Goal: Task Accomplishment & Management: Manage account settings

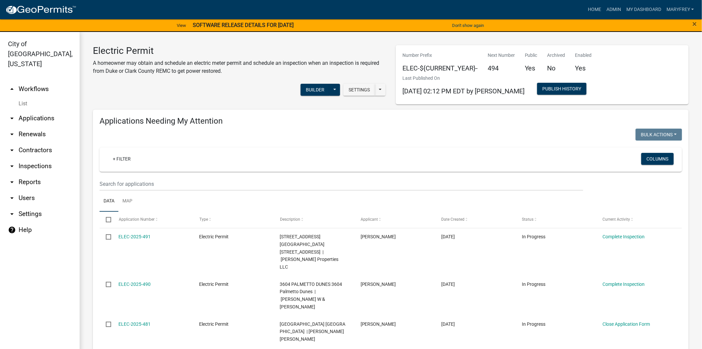
scroll to position [518, 0]
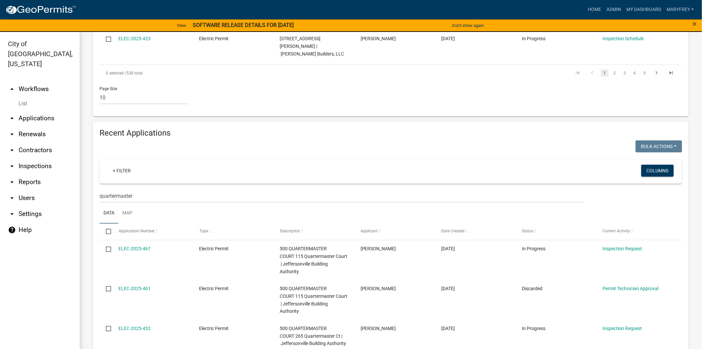
click at [43, 110] on link "arrow_drop_down Applications" at bounding box center [40, 118] width 80 height 16
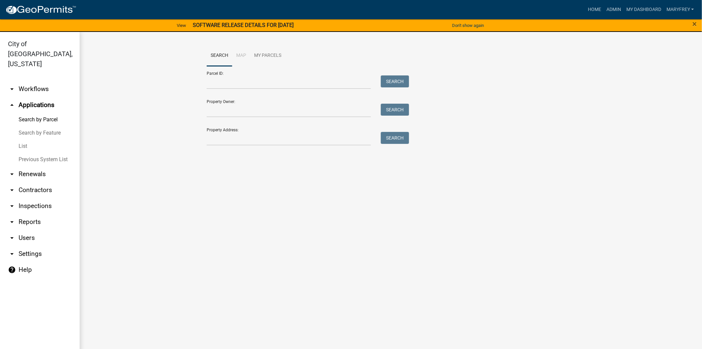
click at [36, 81] on link "arrow_drop_down Workflows" at bounding box center [40, 89] width 80 height 16
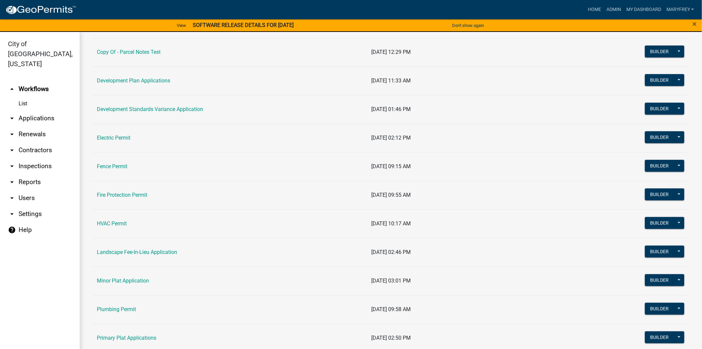
scroll to position [178, 0]
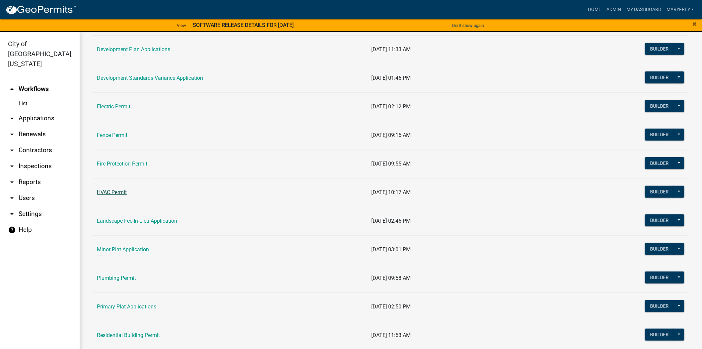
click at [120, 193] on link "HVAC Permit" at bounding box center [112, 192] width 30 height 6
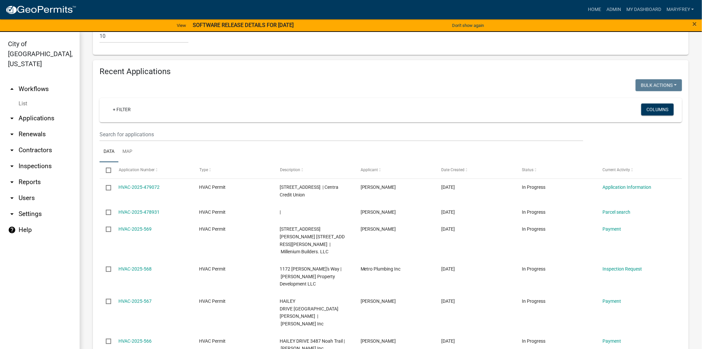
scroll to position [623, 0]
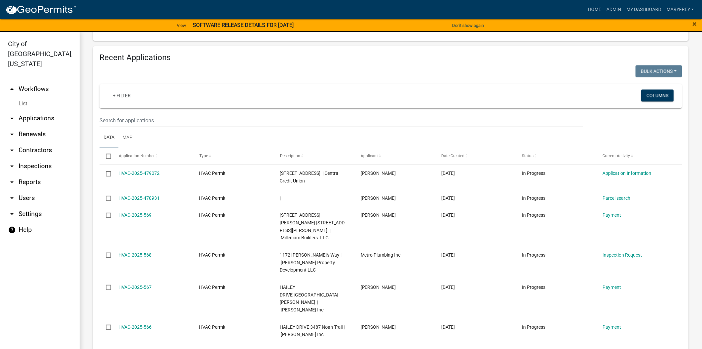
click at [43, 142] on link "arrow_drop_down Contractors" at bounding box center [40, 150] width 80 height 16
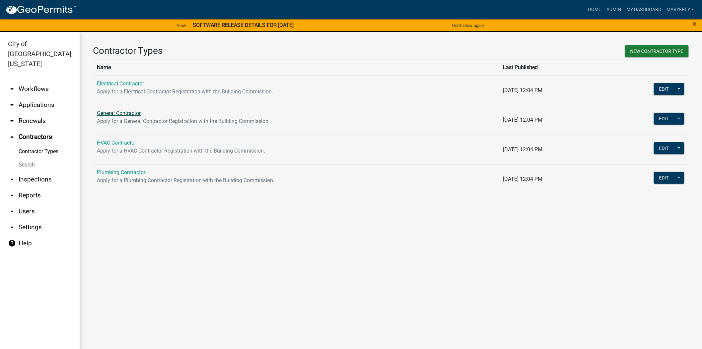
click at [121, 111] on link "General Contractor" at bounding box center [119, 113] width 44 height 6
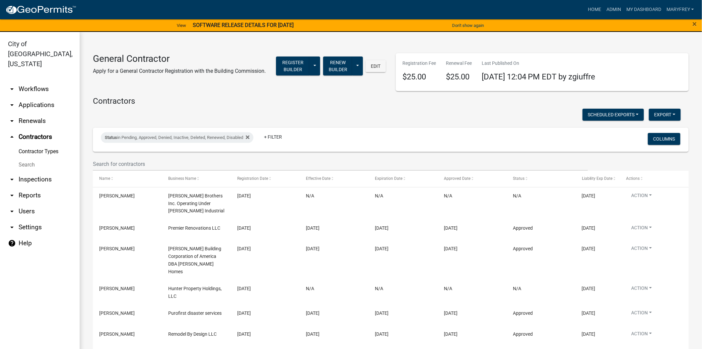
click at [36, 129] on link "arrow_drop_up Contractors" at bounding box center [40, 137] width 80 height 16
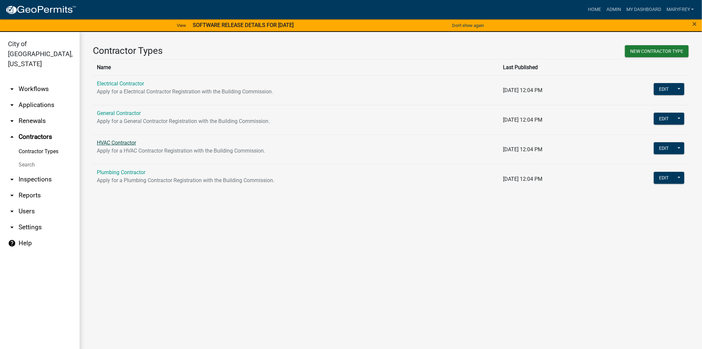
click at [114, 144] on link "HVAC Contractor" at bounding box center [116, 142] width 39 height 6
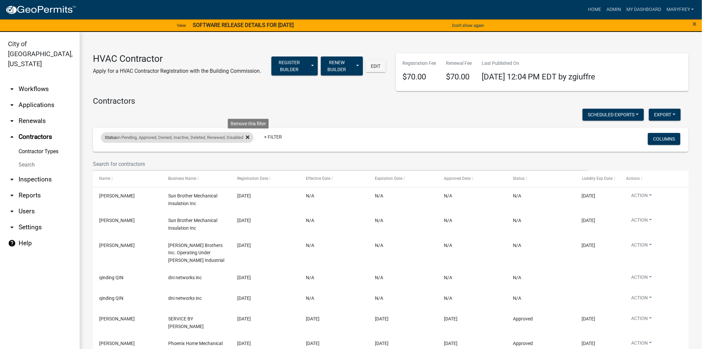
click at [248, 138] on icon at bounding box center [248, 137] width 4 height 4
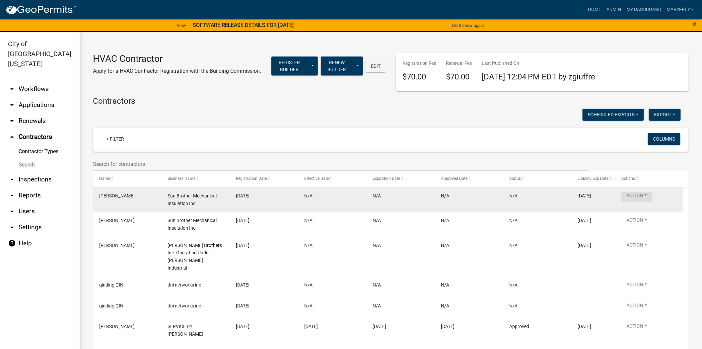
click at [646, 199] on button "Action" at bounding box center [637, 197] width 31 height 10
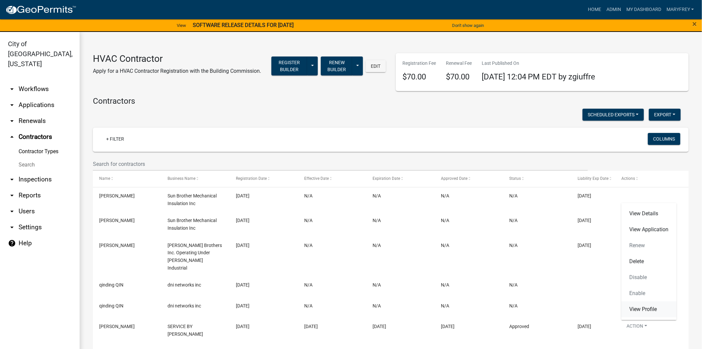
click at [644, 311] on link "View Profile" at bounding box center [649, 309] width 55 height 16
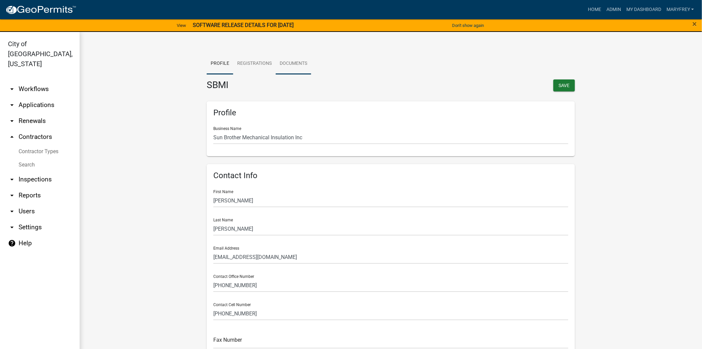
click at [290, 68] on link "Documents" at bounding box center [294, 63] width 36 height 21
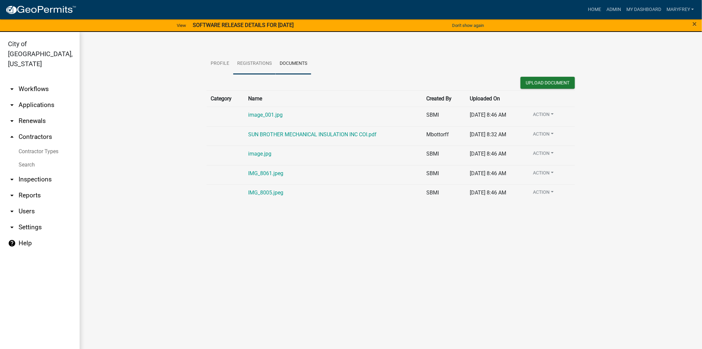
click at [261, 68] on link "Registrations" at bounding box center [254, 63] width 42 height 21
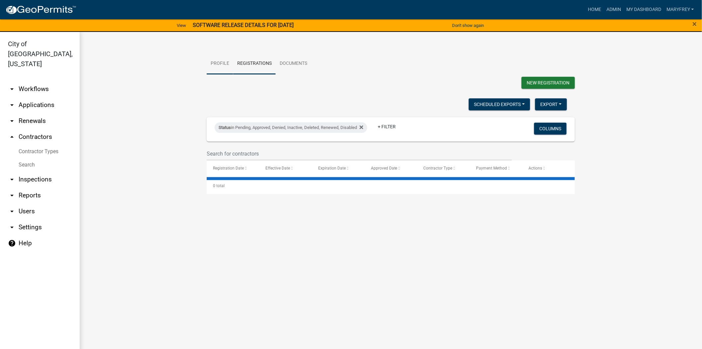
click at [207, 69] on link "Profile" at bounding box center [220, 63] width 27 height 21
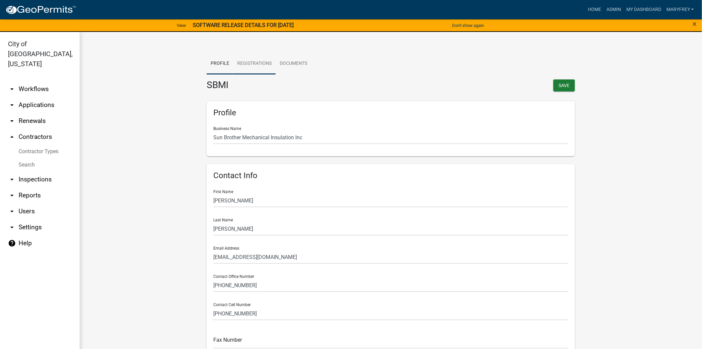
click at [237, 74] on link "Registrations" at bounding box center [254, 63] width 42 height 21
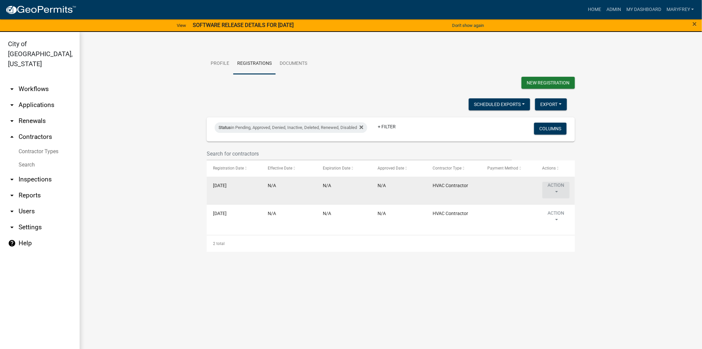
click at [560, 191] on button "Action" at bounding box center [556, 190] width 27 height 17
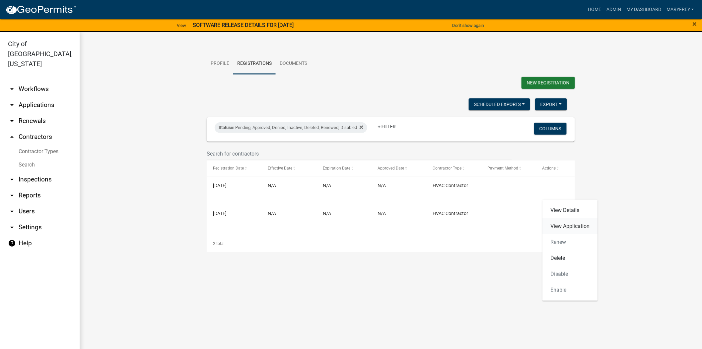
click at [570, 228] on link "View Application" at bounding box center [570, 226] width 55 height 16
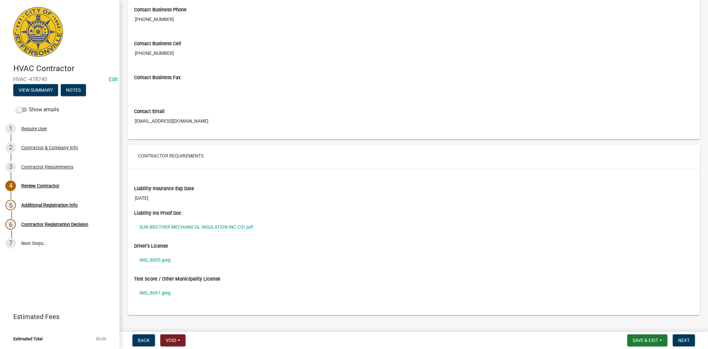
scroll to position [389, 0]
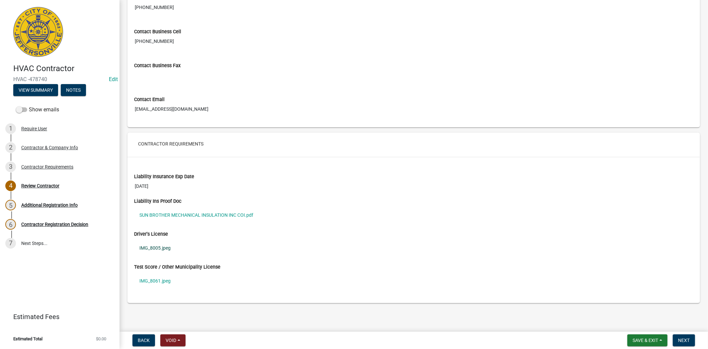
click at [157, 248] on link "IMG_8005.jpeg" at bounding box center [413, 247] width 559 height 15
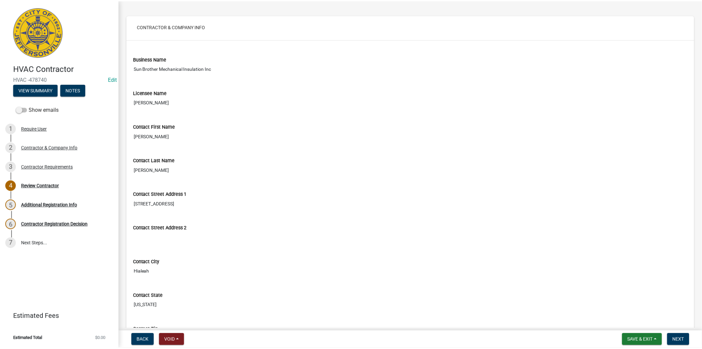
scroll to position [0, 0]
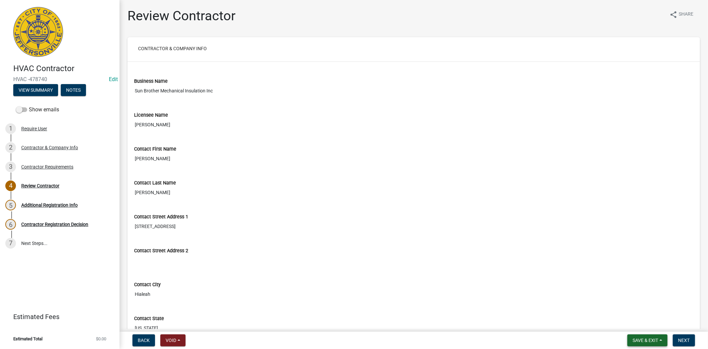
click at [654, 337] on span "Save & Exit" at bounding box center [646, 339] width 26 height 5
click at [642, 324] on button "Save & Exit" at bounding box center [640, 323] width 53 height 16
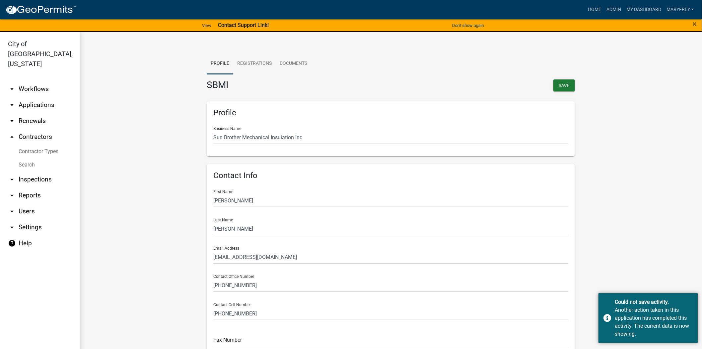
click at [36, 129] on link "arrow_drop_up Contractors" at bounding box center [40, 137] width 80 height 16
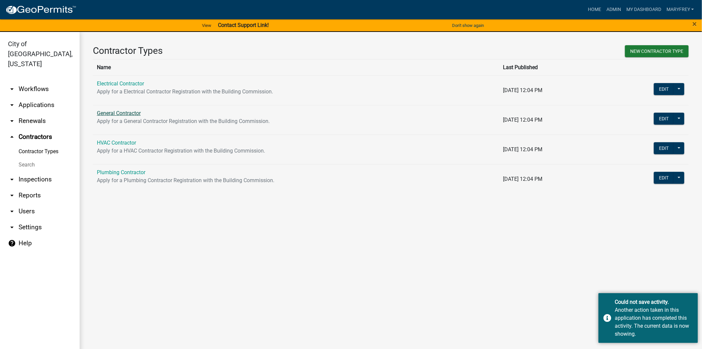
click at [121, 112] on link "General Contractor" at bounding box center [119, 113] width 44 height 6
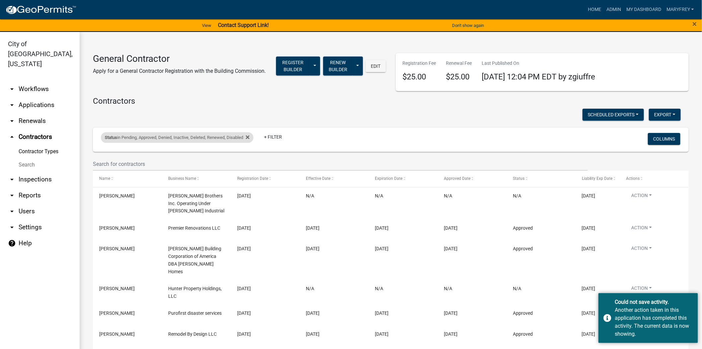
click at [252, 137] on div "Status in Pending, Approved, Denied, Inactive, Deleted, Renewed, Disabled" at bounding box center [177, 137] width 153 height 11
select select "1: '0'"
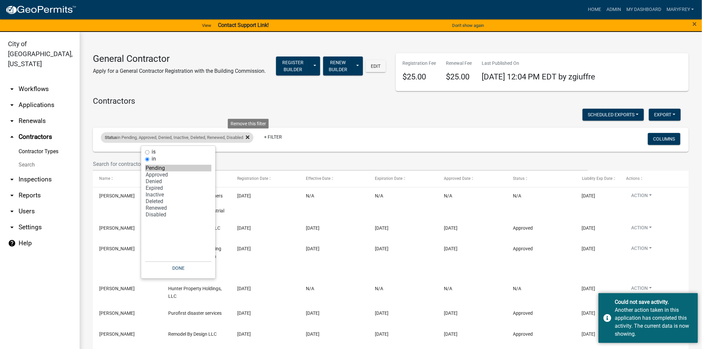
click at [250, 137] on icon at bounding box center [248, 137] width 4 height 4
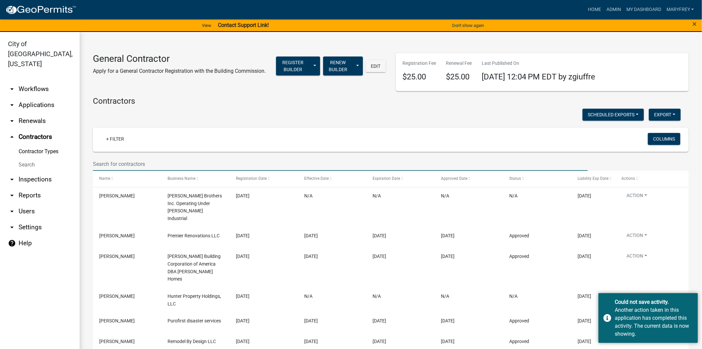
click at [113, 161] on input "text" at bounding box center [340, 164] width 495 height 14
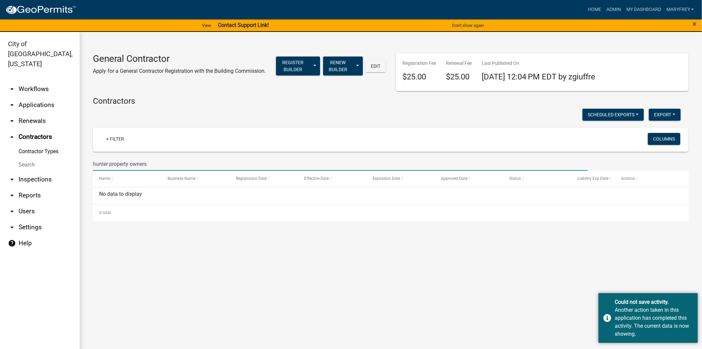
drag, startPoint x: 154, startPoint y: 165, endPoint x: 73, endPoint y: 164, distance: 80.7
click at [73, 164] on div "City of [GEOGRAPHIC_DATA], [US_STATE] arrow_drop_down Workflows List arrow_drop…" at bounding box center [351, 194] width 702 height 325
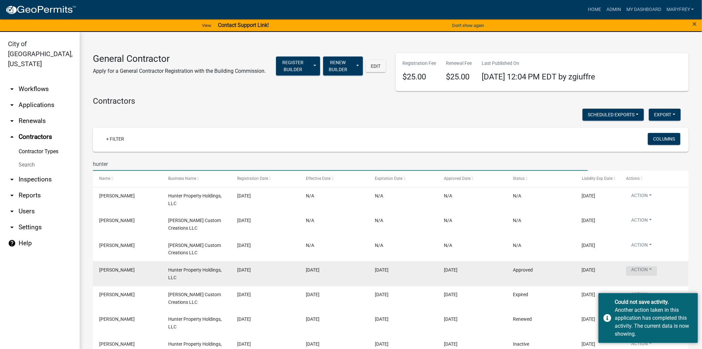
type input "hunter"
click at [652, 269] on button "Action" at bounding box center [641, 271] width 31 height 10
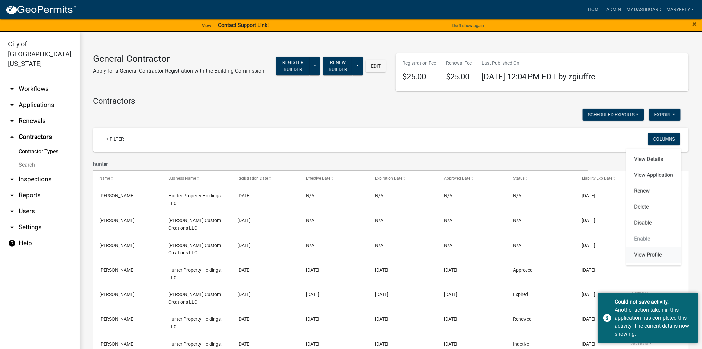
click at [651, 256] on link "View Profile" at bounding box center [654, 255] width 55 height 16
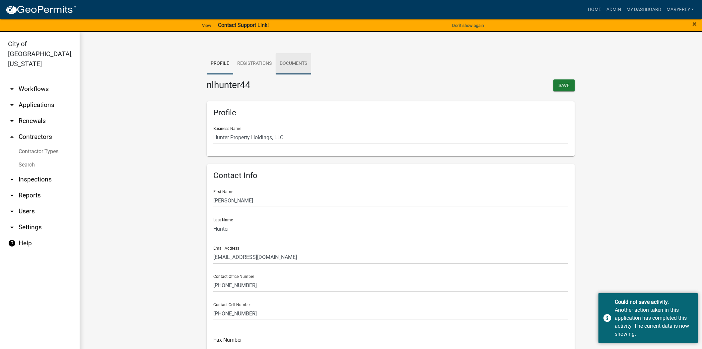
click at [296, 69] on link "Documents" at bounding box center [294, 63] width 36 height 21
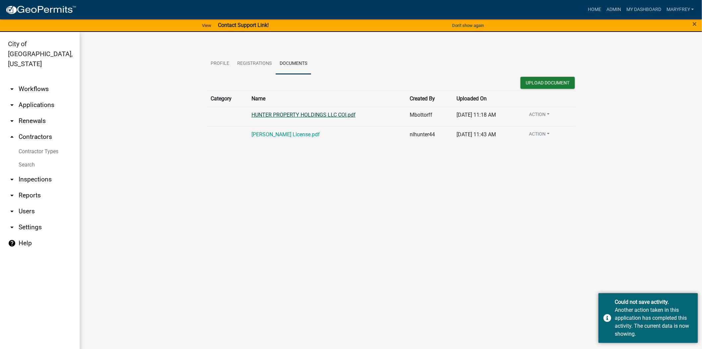
click at [287, 115] on link "HUNTER PROPERTY HOLDINGS LLC COI.pdf" at bounding box center [304, 115] width 104 height 6
click at [42, 129] on link "arrow_drop_up Contractors" at bounding box center [40, 137] width 80 height 16
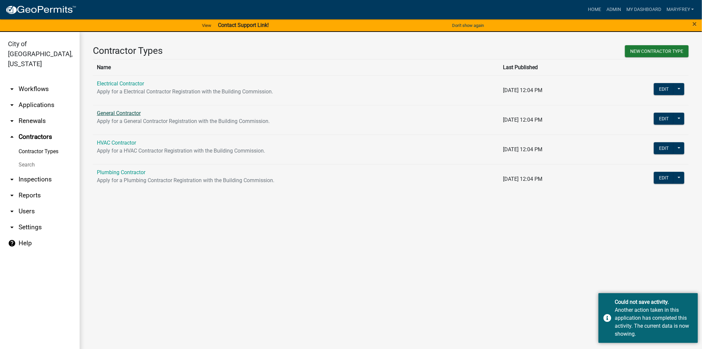
click at [134, 114] on link "General Contractor" at bounding box center [119, 113] width 44 height 6
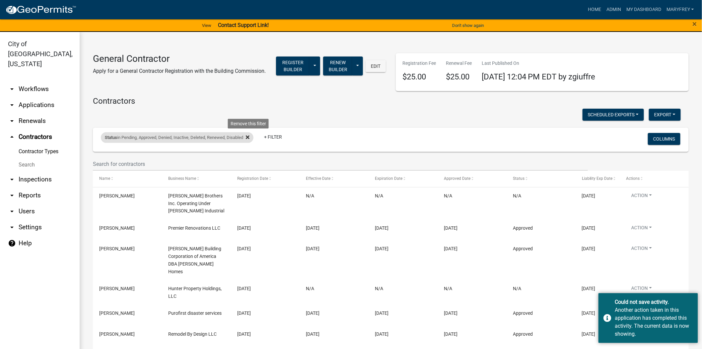
click at [250, 138] on icon at bounding box center [248, 136] width 4 height 5
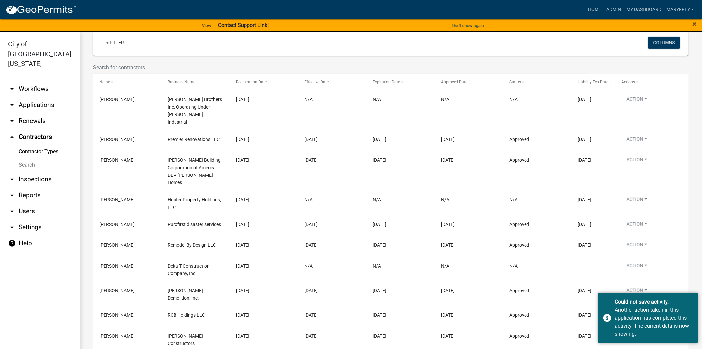
scroll to position [97, 0]
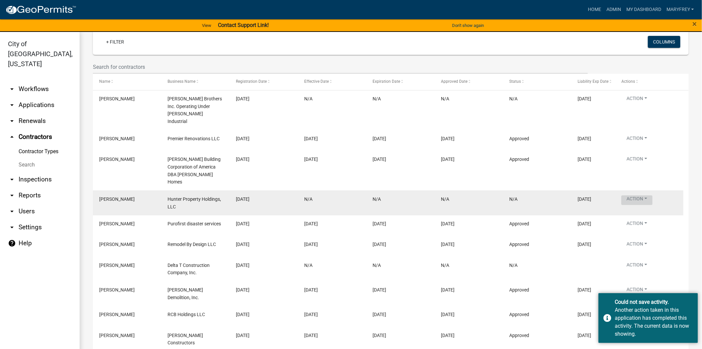
click at [645, 195] on button "Action" at bounding box center [637, 200] width 31 height 10
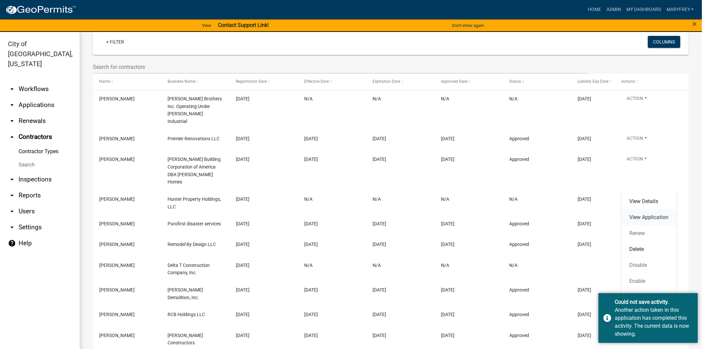
click at [644, 216] on link "View Application" at bounding box center [649, 217] width 55 height 16
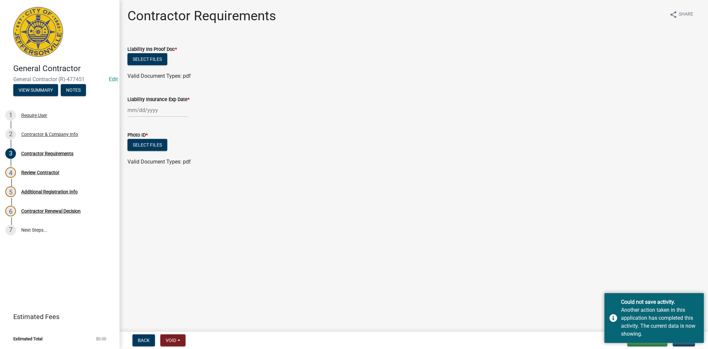
click at [535, 290] on main "Contractor Requirements share Share Liability Ins Proof Doc * Select files Vali…" at bounding box center [413, 164] width 588 height 329
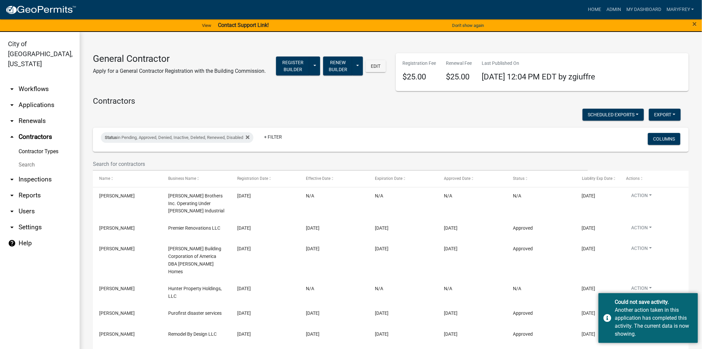
click at [27, 145] on link "Contractor Types" at bounding box center [40, 151] width 80 height 13
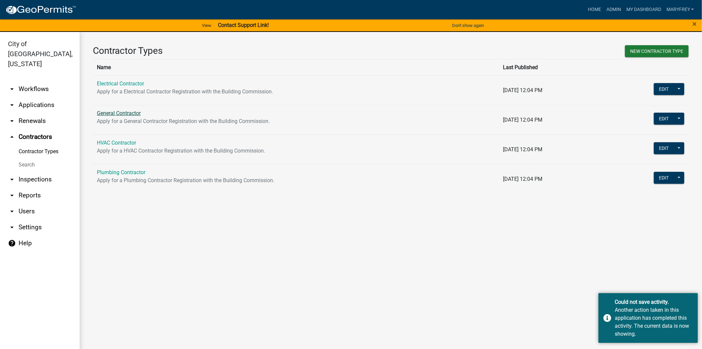
click at [113, 116] on link "General Contractor" at bounding box center [119, 113] width 44 height 6
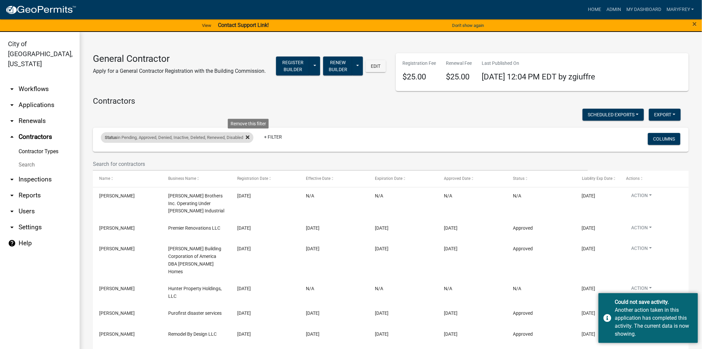
click at [249, 138] on icon at bounding box center [248, 137] width 4 height 4
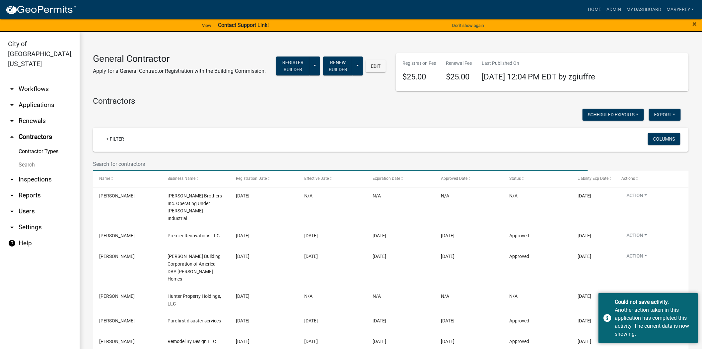
click at [104, 165] on input "text" at bounding box center [340, 164] width 495 height 14
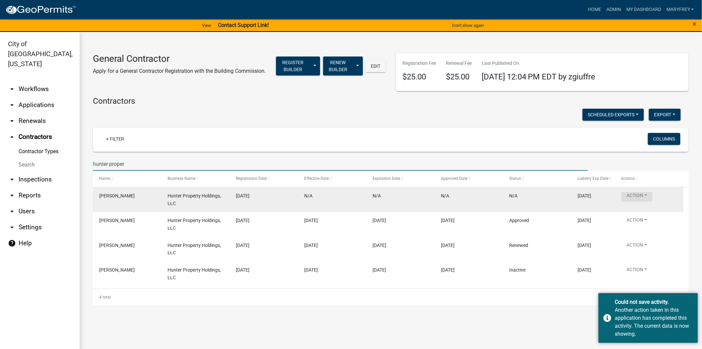
type input "hunter proper"
click at [643, 195] on button "Action" at bounding box center [637, 197] width 31 height 10
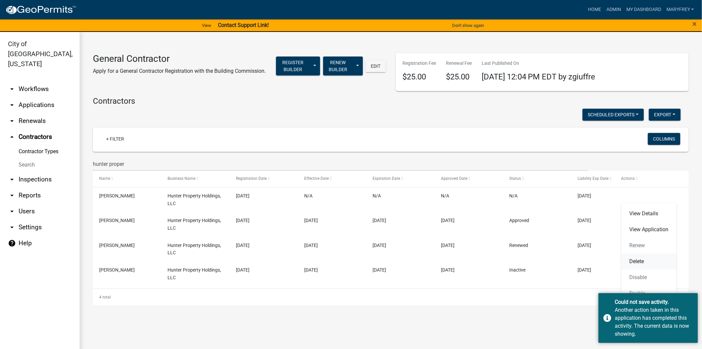
click at [642, 260] on link "Delete" at bounding box center [649, 261] width 55 height 16
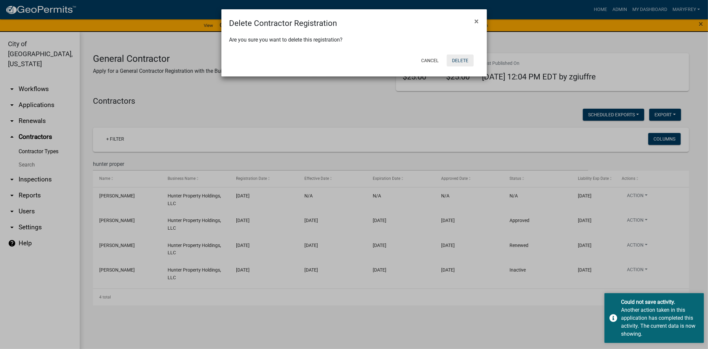
click at [465, 58] on button "Delete" at bounding box center [460, 60] width 27 height 12
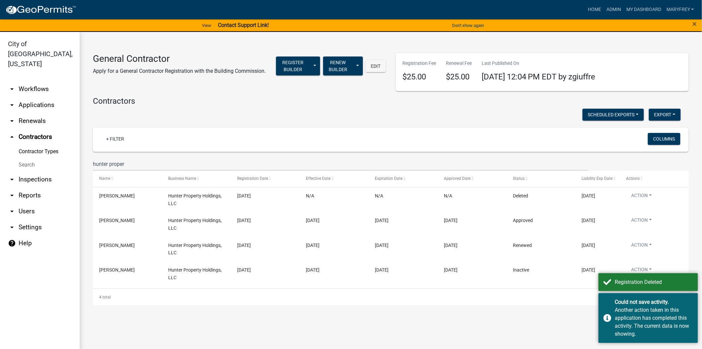
click at [530, 327] on main "General Contractor Apply for a General Contractor Registration with the Buildin…" at bounding box center [391, 194] width 623 height 325
click at [48, 97] on link "arrow_drop_down Applications" at bounding box center [40, 105] width 80 height 16
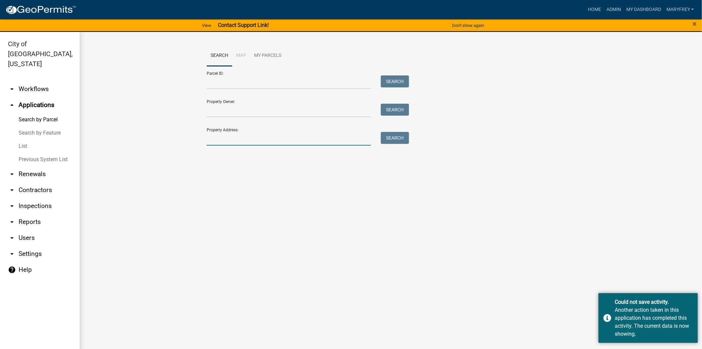
click at [225, 144] on input "Property Address:" at bounding box center [289, 139] width 164 height 14
type input "515 ninth"
click at [387, 139] on button "Search" at bounding box center [395, 138] width 28 height 12
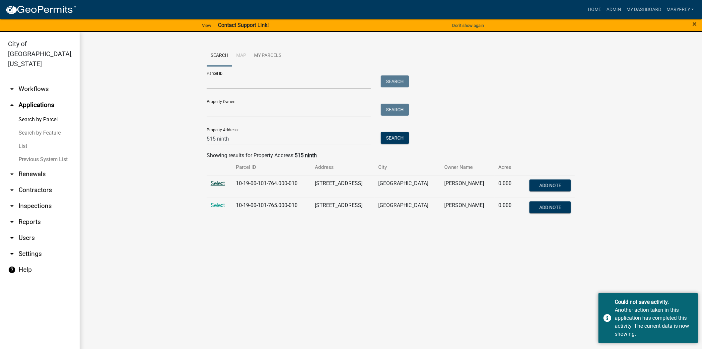
click at [219, 182] on span "Select" at bounding box center [218, 183] width 14 height 6
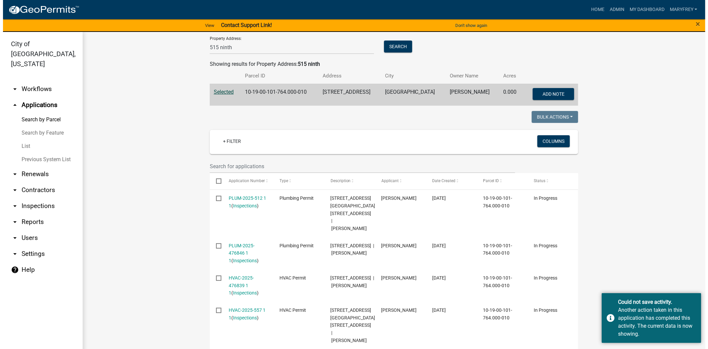
scroll to position [111, 0]
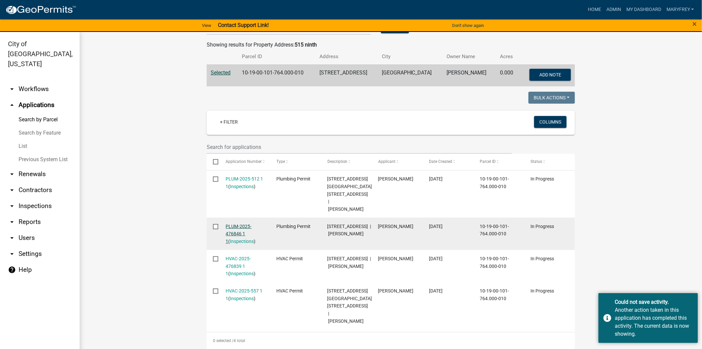
click at [238, 223] on link "PLUM-2025-476846 1 1" at bounding box center [239, 233] width 26 height 21
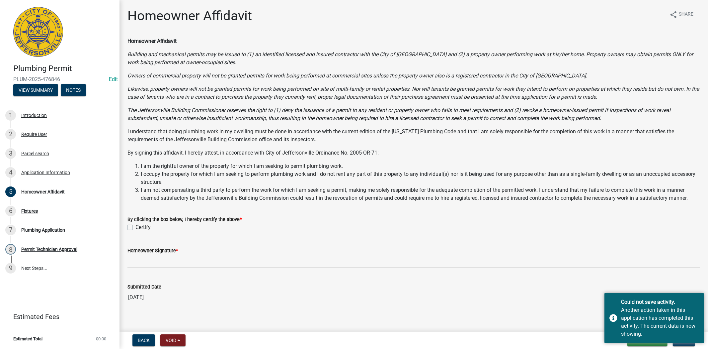
drag, startPoint x: 563, startPoint y: 310, endPoint x: 552, endPoint y: 286, distance: 26.6
click at [563, 309] on div "Homeowner Affidavit share Share Homeowner Affidavit Building and mechanical per…" at bounding box center [413, 161] width 583 height 307
drag, startPoint x: 615, startPoint y: 314, endPoint x: 621, endPoint y: 318, distance: 6.3
click at [616, 314] on div "Could not save activity. Another action taken in this application has completed…" at bounding box center [654, 318] width 100 height 50
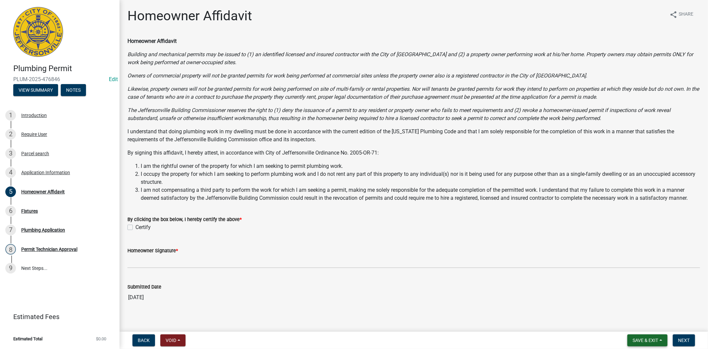
click at [652, 340] on span "Save & Exit" at bounding box center [646, 339] width 26 height 5
click at [636, 328] on button "Save & Exit" at bounding box center [640, 323] width 53 height 16
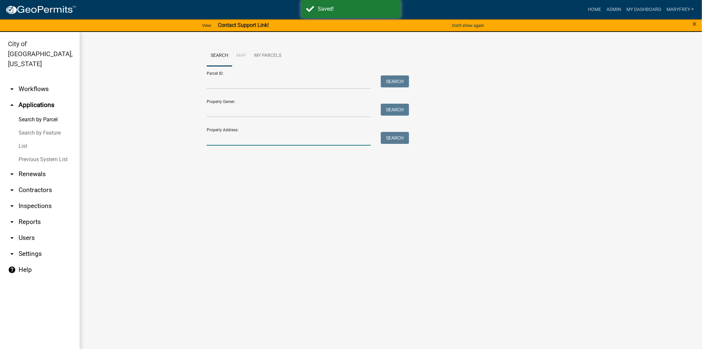
click at [228, 140] on input "Property Address:" at bounding box center [289, 139] width 164 height 14
type input "3107 utica pike"
click at [389, 138] on button "Search" at bounding box center [395, 138] width 28 height 12
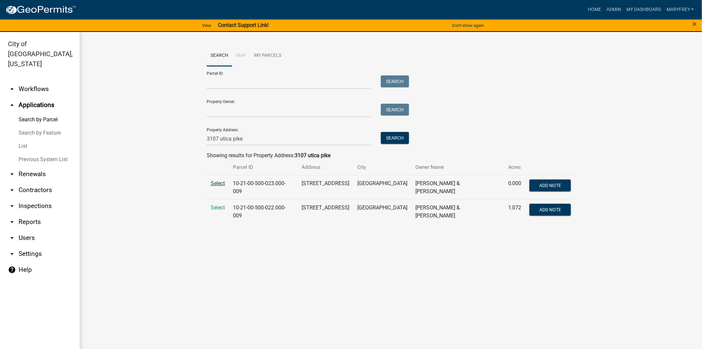
click at [221, 183] on span "Select" at bounding box center [218, 183] width 14 height 6
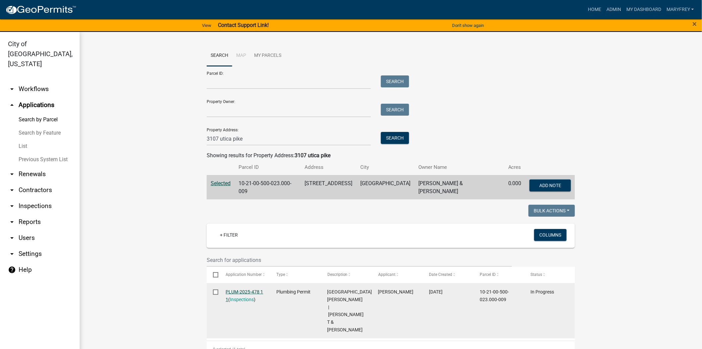
click at [236, 291] on link "PLUM-2025-478 1 1" at bounding box center [245, 295] width 38 height 13
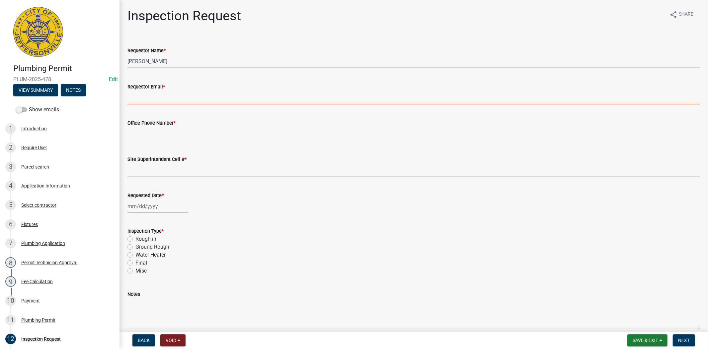
click at [142, 95] on input "Requestor Email *" at bounding box center [413, 98] width 573 height 14
type input "[EMAIL_ADDRESS][DOMAIN_NAME]"
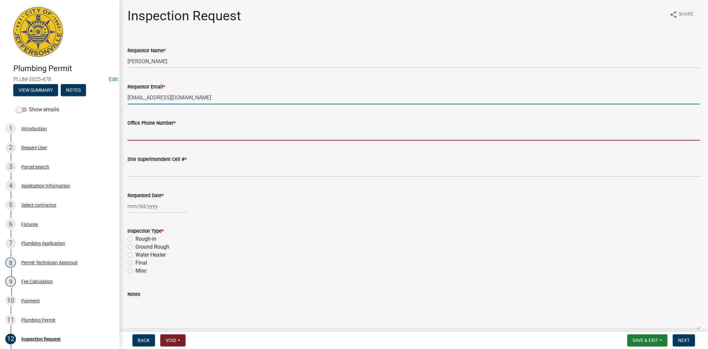
click at [155, 136] on input "Office Phone Number *" at bounding box center [413, 134] width 573 height 14
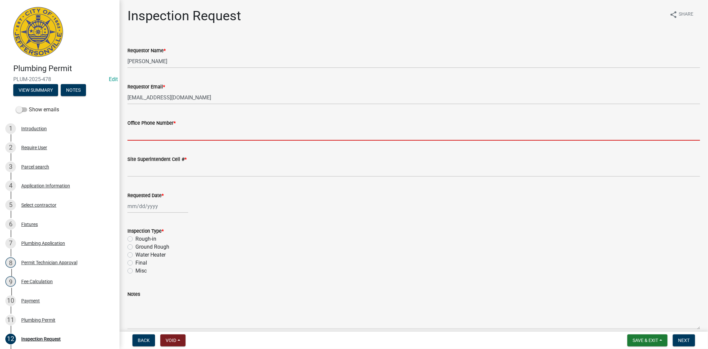
type input "812.285.6414"
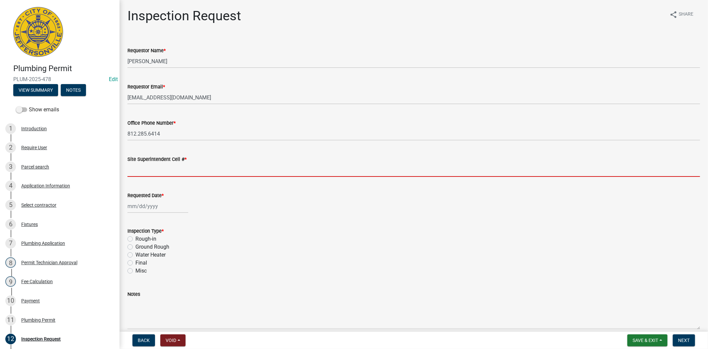
click at [153, 175] on input "Site Superintendent Cell # *" at bounding box center [413, 170] width 573 height 14
type input "812.285.6414"
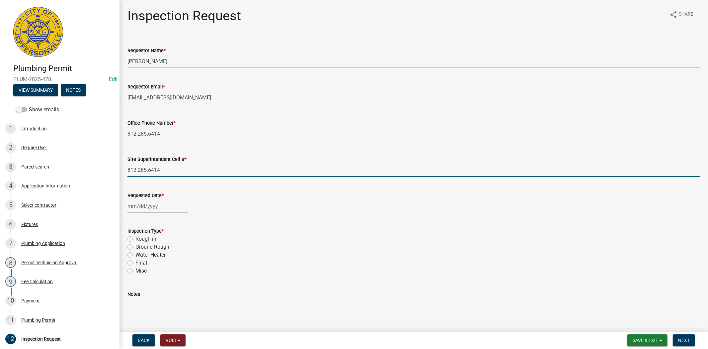
select select "9"
select select "2025"
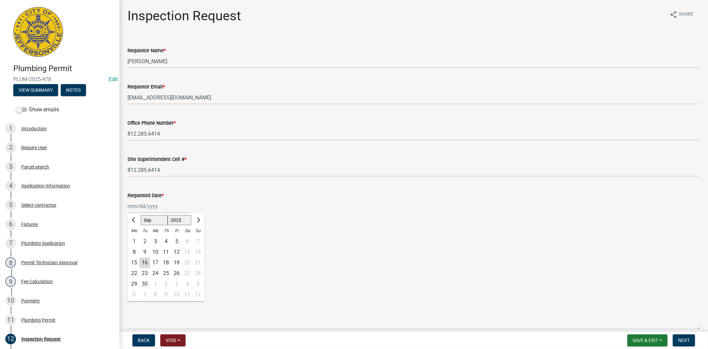
click at [161, 207] on div "[PERSON_NAME] Feb Mar Apr [PERSON_NAME][DATE] Oct Nov [DATE] 1526 1527 1528 152…" at bounding box center [157, 206] width 61 height 14
click at [145, 263] on div "16" at bounding box center [144, 262] width 11 height 11
type input "[DATE]"
click at [164, 201] on div "[DATE]" at bounding box center [157, 206] width 61 height 14
select select "9"
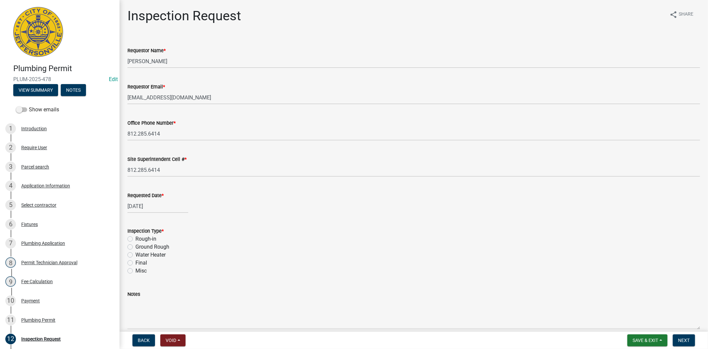
select select "2025"
click at [156, 263] on div "17" at bounding box center [155, 262] width 11 height 11
type input "[DATE]"
click at [135, 255] on label "Water Heater" at bounding box center [150, 255] width 30 height 8
click at [135, 255] on input "Water Heater" at bounding box center [137, 253] width 4 height 4
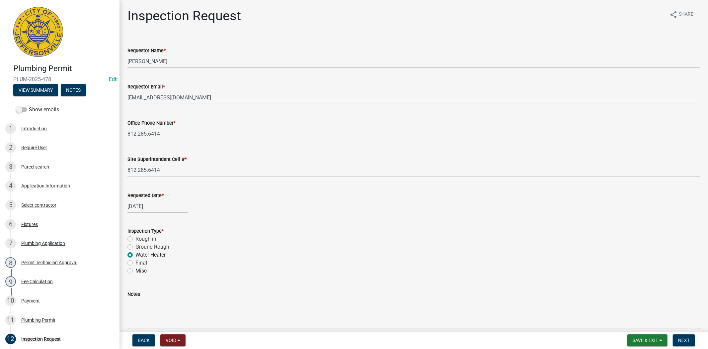
radio input "true"
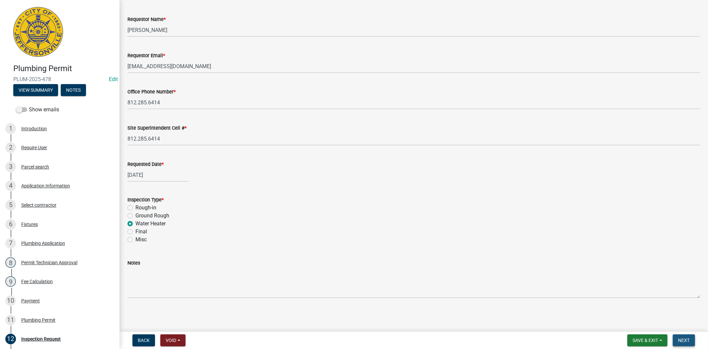
click at [683, 338] on span "Next" at bounding box center [684, 339] width 12 height 5
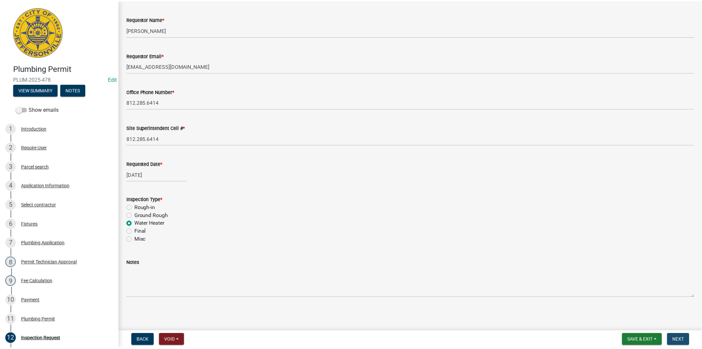
scroll to position [0, 0]
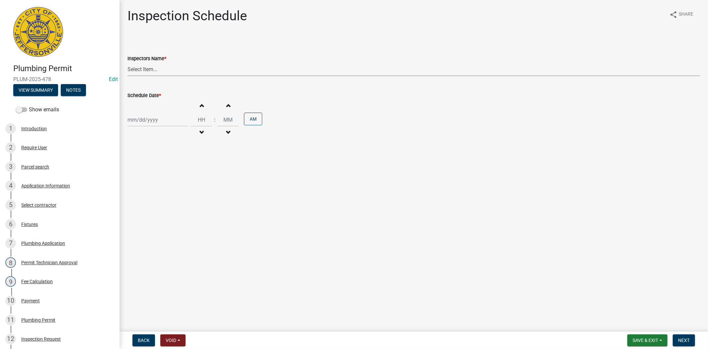
click at [172, 71] on select "Select Item... [PERSON_NAME] ([PERSON_NAME]) [PERSON_NAME] ([PERSON_NAME]) mkru…" at bounding box center [413, 69] width 573 height 14
select select "13c97fbc-c819-4cee-844a-0db3d3c4db95"
click at [127, 62] on select "Select Item... [PERSON_NAME] ([PERSON_NAME]) [PERSON_NAME] ([PERSON_NAME]) mkru…" at bounding box center [413, 69] width 573 height 14
click at [163, 117] on div at bounding box center [157, 120] width 61 height 14
select select "9"
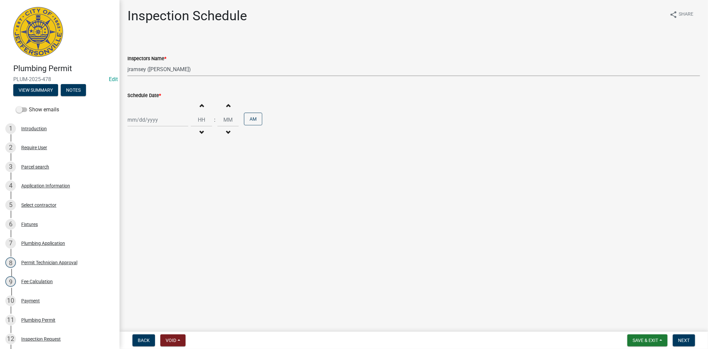
select select "2025"
click at [155, 175] on div "17" at bounding box center [155, 176] width 11 height 11
type input "[DATE]"
click at [191, 120] on input "Hours" at bounding box center [201, 120] width 21 height 14
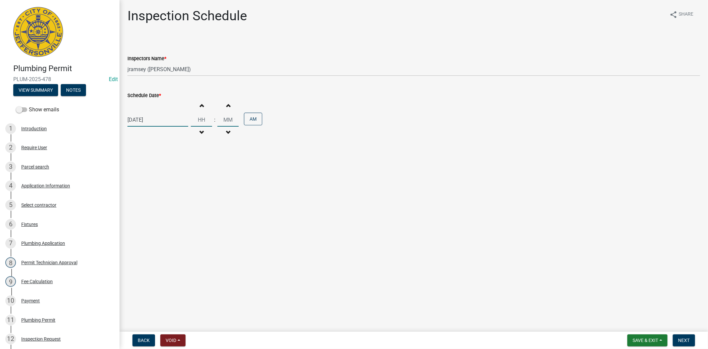
click at [191, 120] on input "Hours" at bounding box center [201, 120] width 21 height 14
type input "10"
type input "00"
click at [221, 120] on input "00" at bounding box center [227, 120] width 21 height 14
click at [684, 337] on span "Next" at bounding box center [684, 339] width 12 height 5
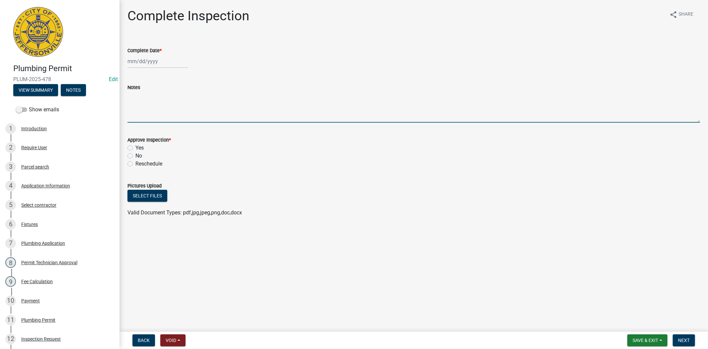
click at [146, 111] on textarea "Notes" at bounding box center [413, 106] width 573 height 31
type textarea "[PHONE_NUMBER]"
click at [683, 342] on button "Next" at bounding box center [684, 340] width 22 height 12
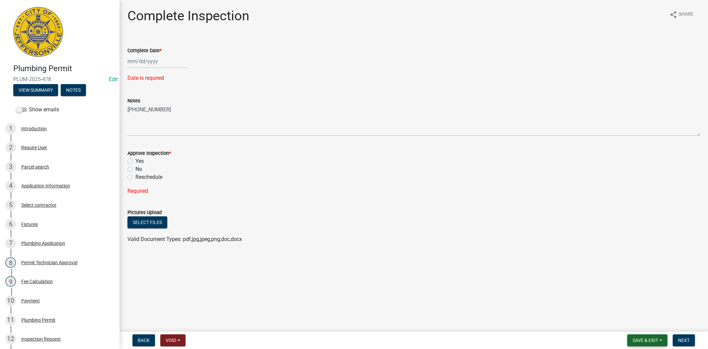
click at [645, 340] on span "Save & Exit" at bounding box center [646, 339] width 26 height 5
click at [639, 324] on button "Save & Exit" at bounding box center [640, 323] width 53 height 16
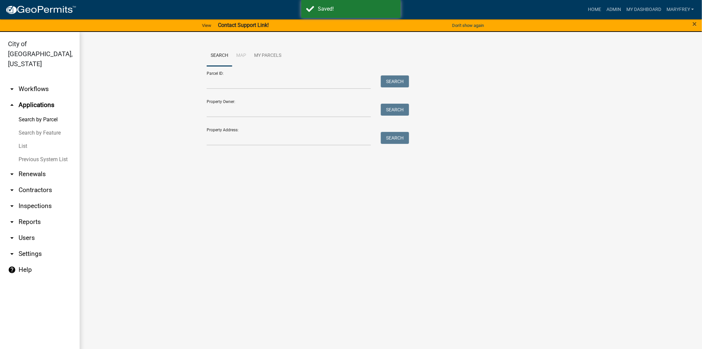
click at [44, 198] on link "arrow_drop_down Inspections" at bounding box center [40, 206] width 80 height 16
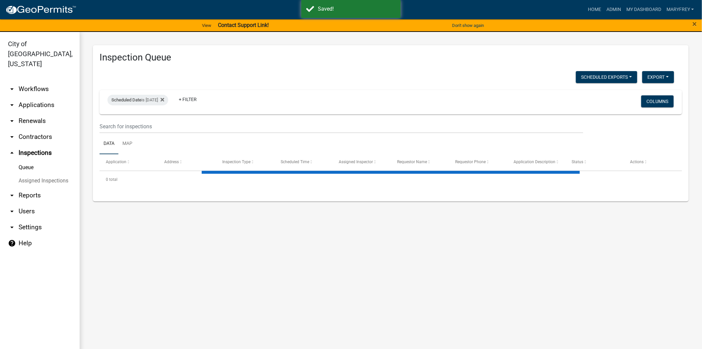
select select "3: 100"
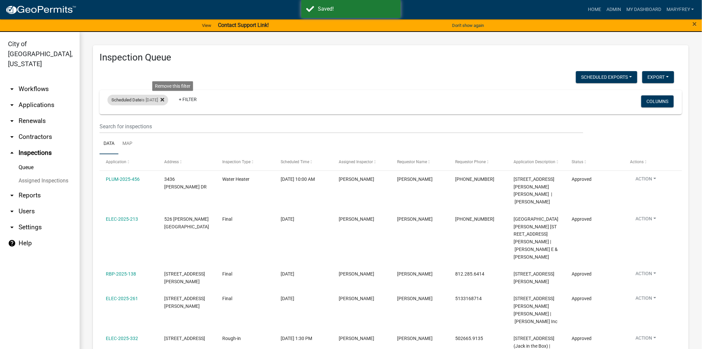
click at [164, 102] on icon at bounding box center [163, 99] width 4 height 5
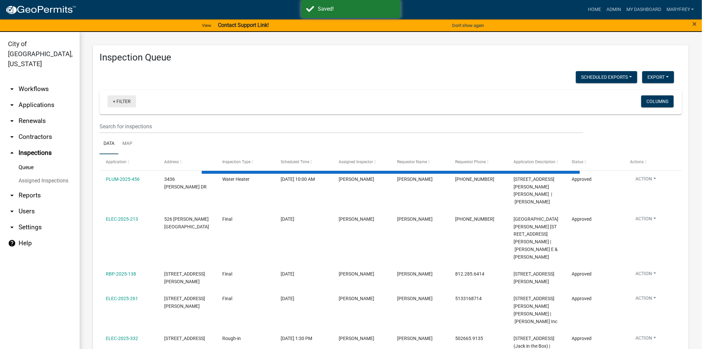
click at [114, 100] on link "+ Filter" at bounding box center [122, 101] width 29 height 12
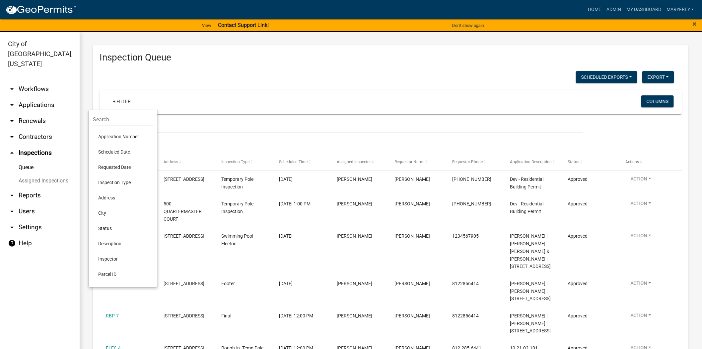
click at [121, 154] on li "Scheduled Date" at bounding box center [123, 151] width 61 height 15
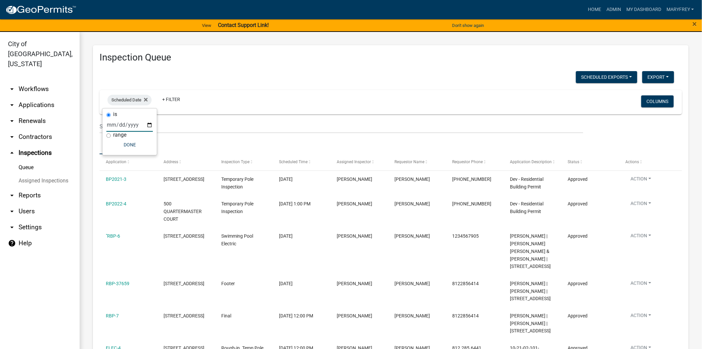
click at [150, 124] on input "date" at bounding box center [130, 125] width 46 height 14
type input "[DATE]"
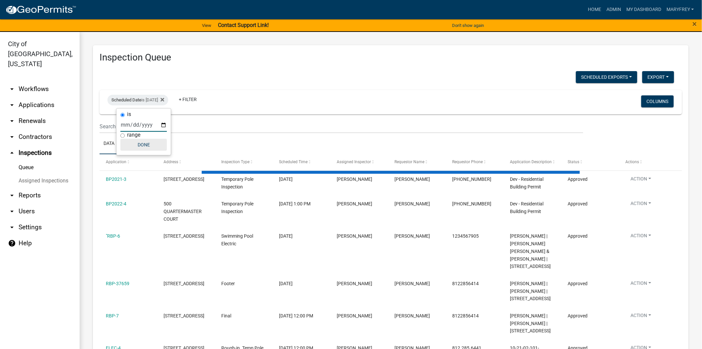
click at [141, 148] on button "Done" at bounding box center [143, 145] width 46 height 12
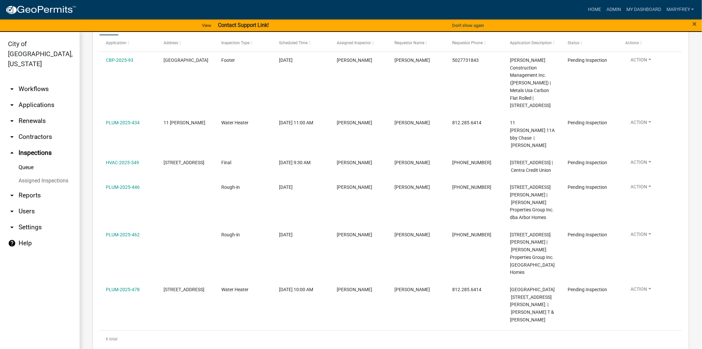
scroll to position [128, 0]
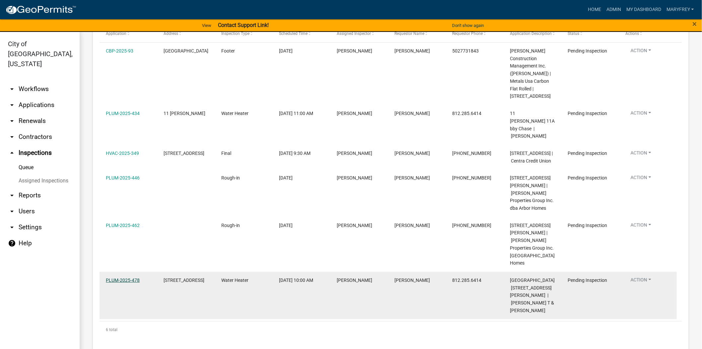
click at [120, 280] on link "PLUM-2025-478" at bounding box center [123, 279] width 34 height 5
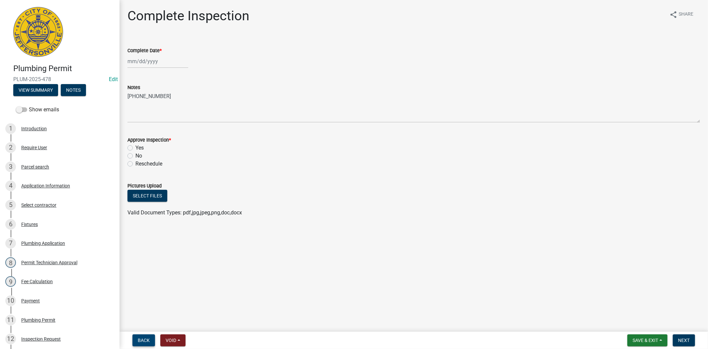
click at [140, 340] on span "Back" at bounding box center [144, 339] width 12 height 5
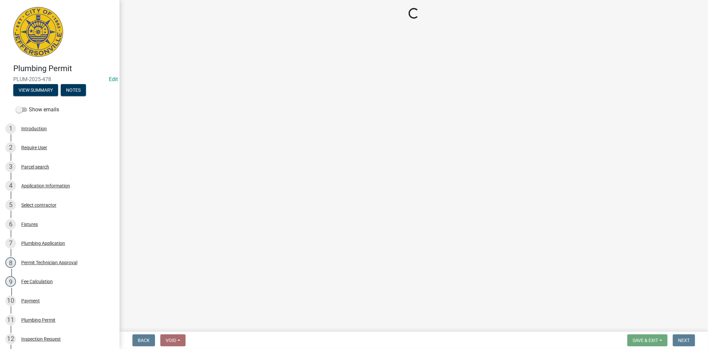
select select "13c97fbc-c819-4cee-844a-0db3d3c4db95"
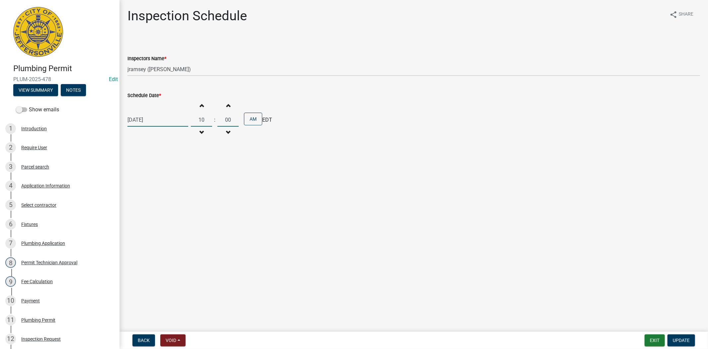
click at [217, 121] on input "00" at bounding box center [227, 120] width 21 height 14
type input "30"
click at [684, 342] on button "Update" at bounding box center [681, 340] width 28 height 12
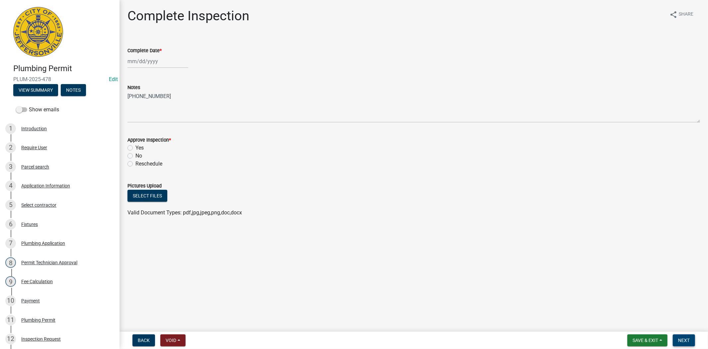
click at [683, 339] on span "Next" at bounding box center [684, 339] width 12 height 5
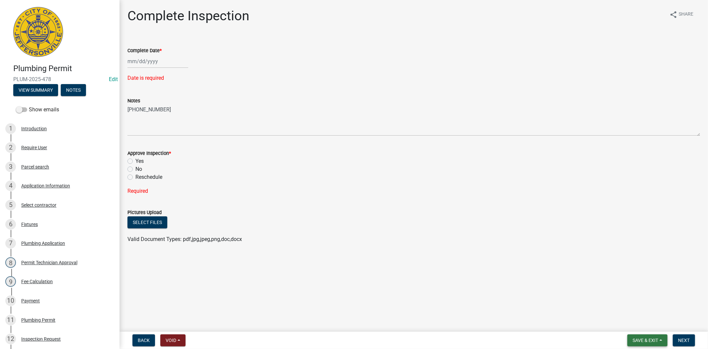
click at [652, 339] on span "Save & Exit" at bounding box center [646, 339] width 26 height 5
click at [640, 325] on button "Save & Exit" at bounding box center [640, 323] width 53 height 16
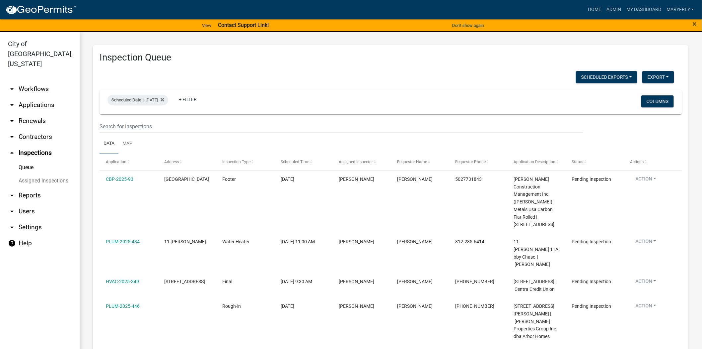
click at [25, 81] on link "arrow_drop_down Workflows" at bounding box center [40, 89] width 80 height 16
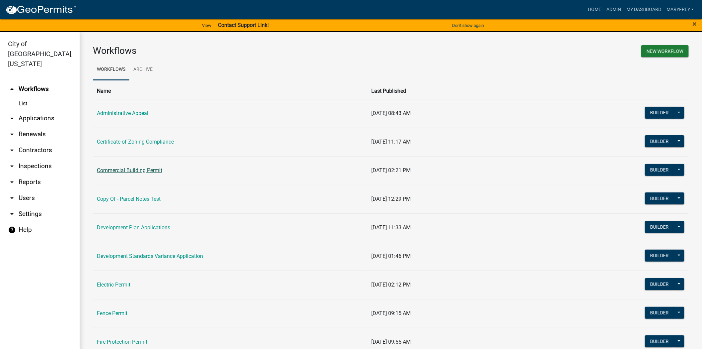
click at [130, 171] on link "Commercial Building Permit" at bounding box center [129, 170] width 65 height 6
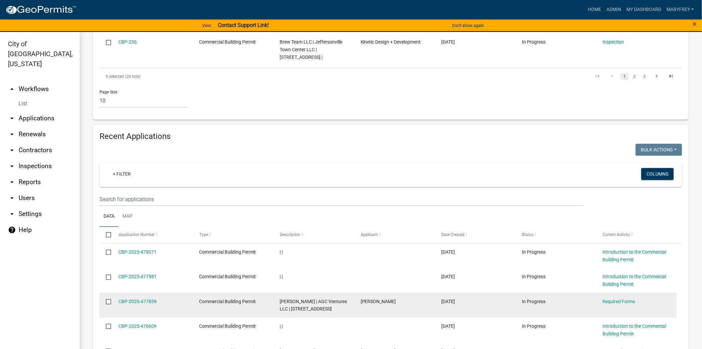
scroll to position [530, 0]
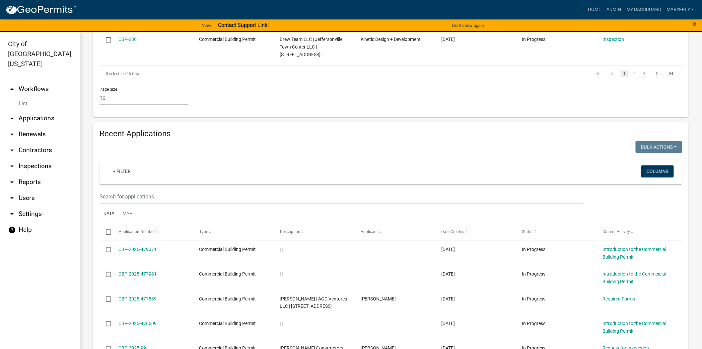
click at [109, 190] on input "text" at bounding box center [342, 197] width 484 height 14
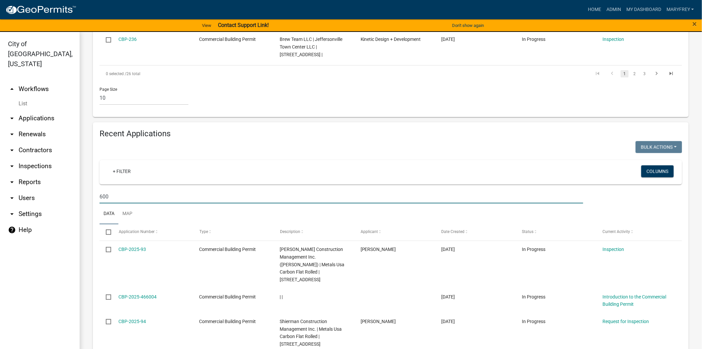
type input "600"
click at [50, 110] on link "arrow_drop_down Applications" at bounding box center [40, 118] width 80 height 16
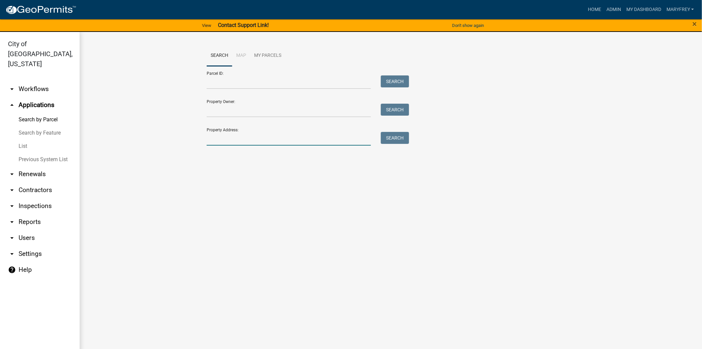
click at [229, 136] on input "Property Address:" at bounding box center [289, 139] width 164 height 14
type input "515 ninth"
click at [388, 139] on button "Search" at bounding box center [395, 138] width 28 height 12
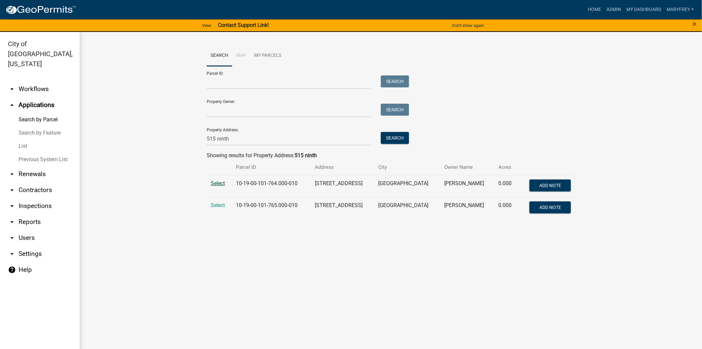
click at [218, 183] on span "Select" at bounding box center [218, 183] width 14 height 6
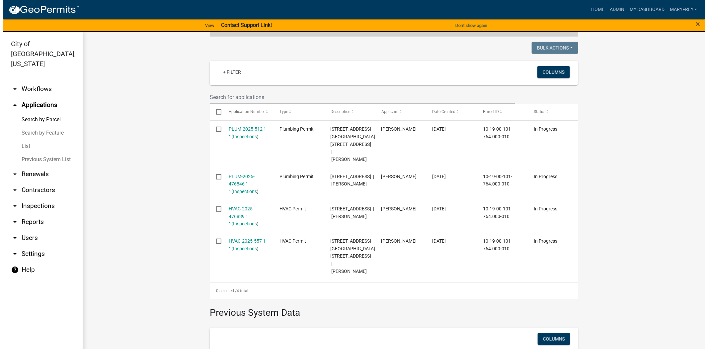
scroll to position [161, 0]
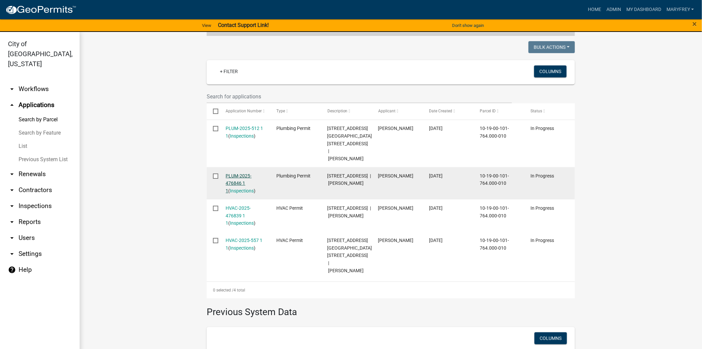
click at [236, 173] on link "PLUM-2025-476846 1 1" at bounding box center [239, 183] width 26 height 21
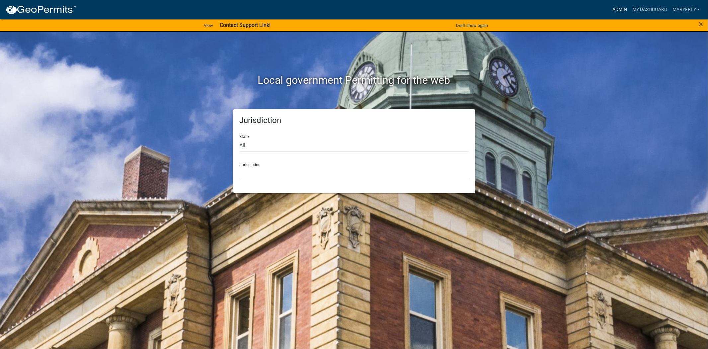
click at [615, 7] on link "Admin" at bounding box center [620, 9] width 20 height 13
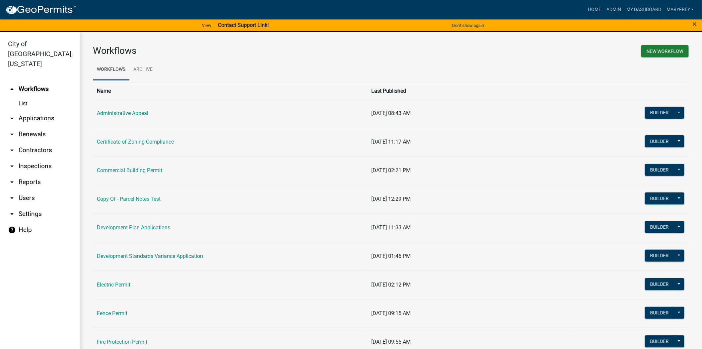
click at [35, 110] on link "arrow_drop_down Applications" at bounding box center [40, 118] width 80 height 16
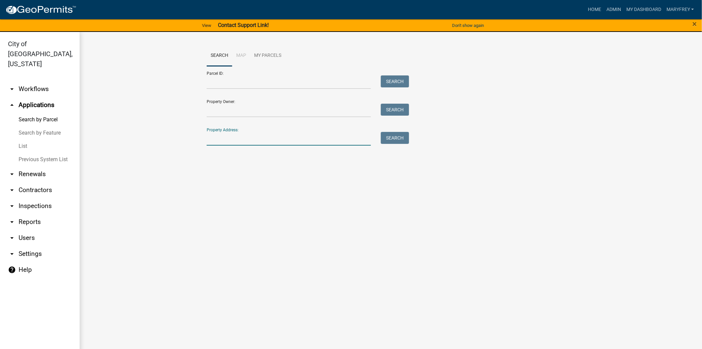
click at [217, 138] on input "Property Address:" at bounding box center [289, 139] width 164 height 14
type input "515 ninth"
click at [399, 139] on button "Search" at bounding box center [395, 138] width 28 height 12
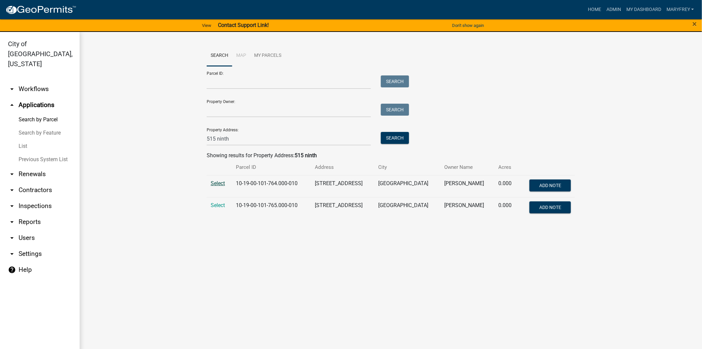
click at [213, 185] on span "Select" at bounding box center [218, 183] width 14 height 6
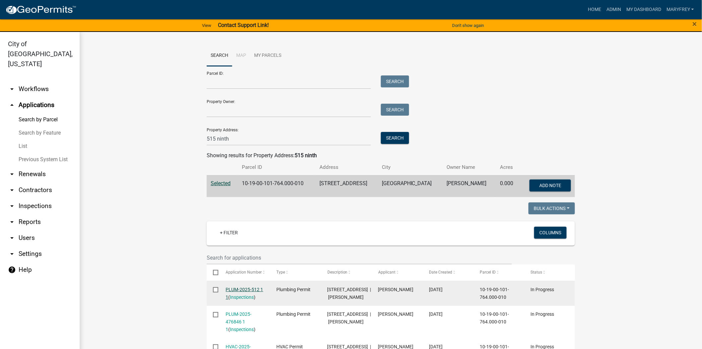
click at [240, 289] on link "PLUM-2025-512 1 1" at bounding box center [245, 292] width 38 height 13
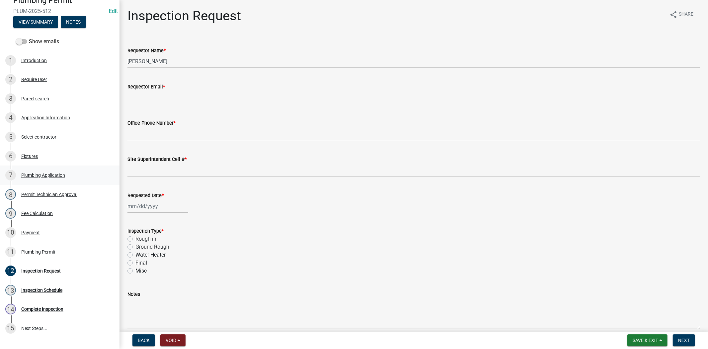
scroll to position [71, 0]
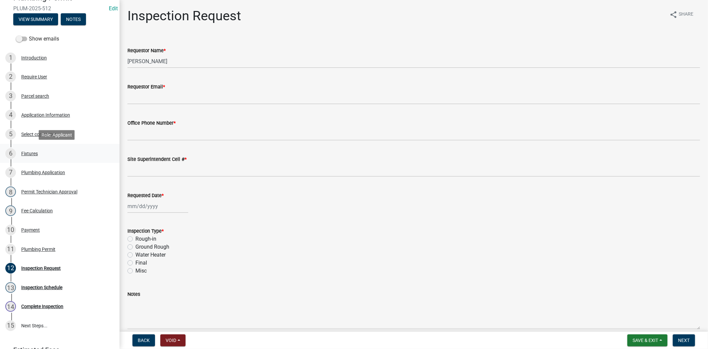
click at [29, 151] on div "Fixtures" at bounding box center [29, 153] width 17 height 5
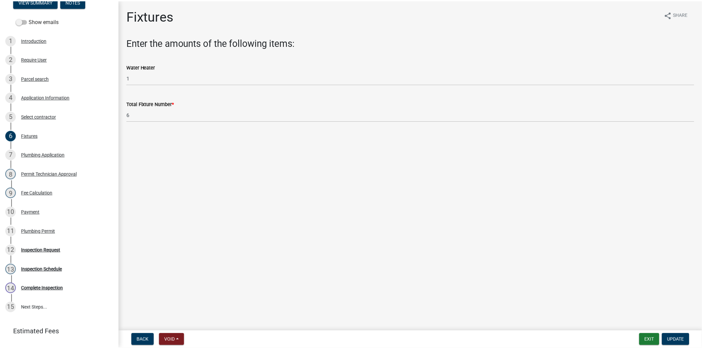
scroll to position [118, 0]
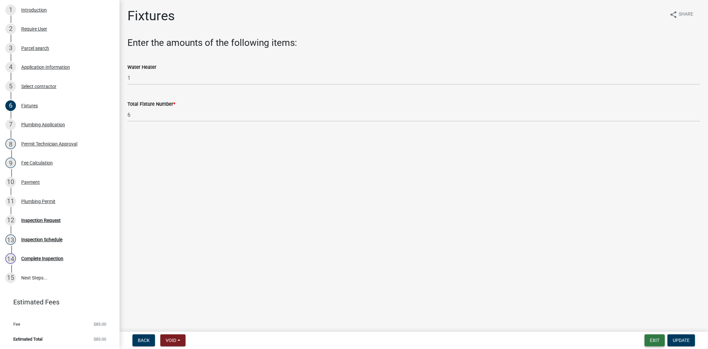
click at [656, 342] on button "Exit" at bounding box center [655, 340] width 20 height 12
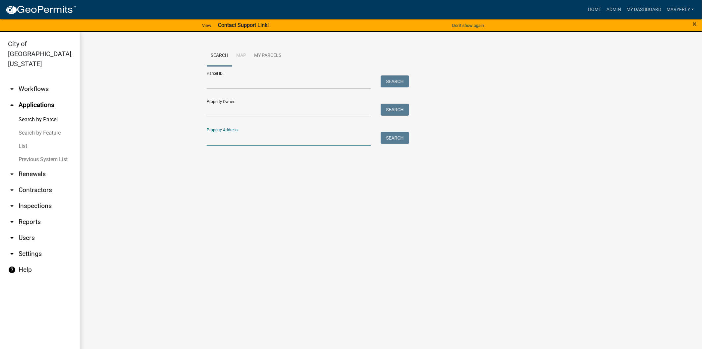
click at [227, 143] on input "Property Address:" at bounding box center [289, 139] width 164 height 14
click at [37, 81] on link "arrow_drop_down Workflows" at bounding box center [40, 89] width 80 height 16
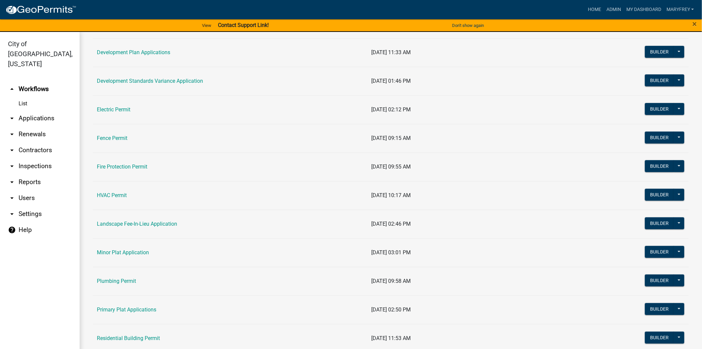
scroll to position [192, 0]
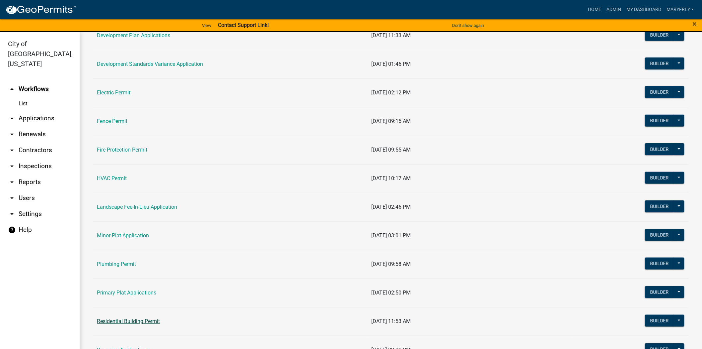
click at [127, 323] on link "Residential Building Permit" at bounding box center [128, 321] width 63 height 6
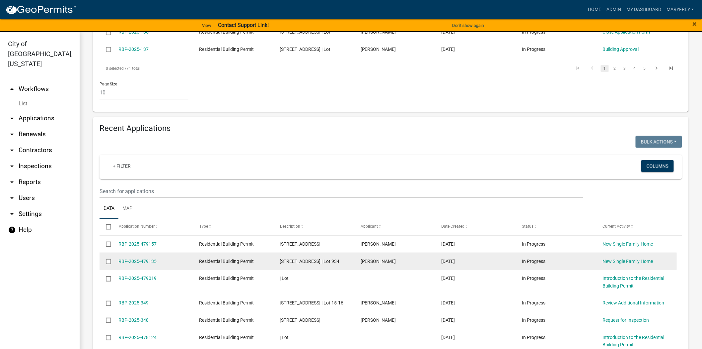
scroll to position [421, 0]
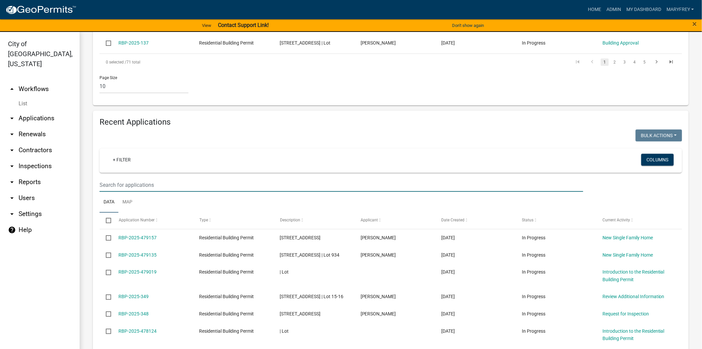
click at [114, 178] on input "text" at bounding box center [342, 185] width 484 height 14
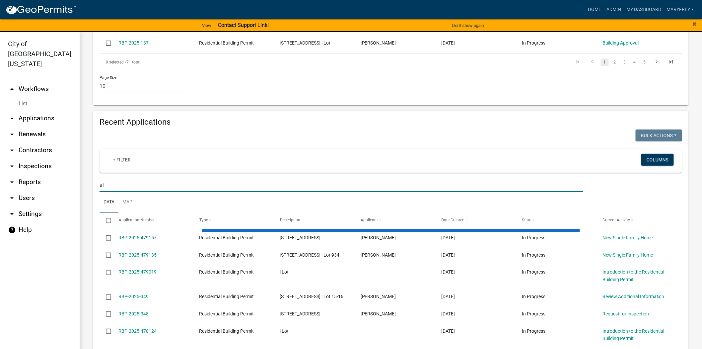
type input "a"
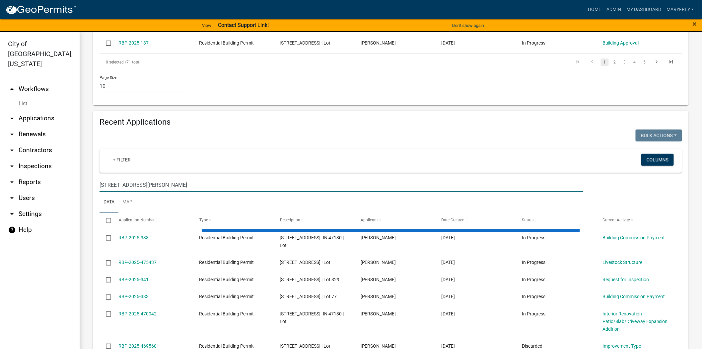
scroll to position [339, 0]
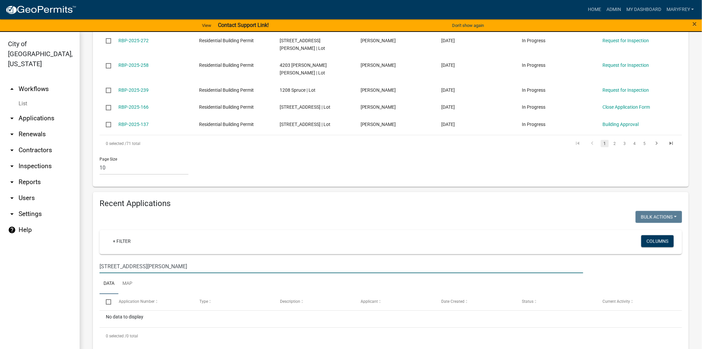
type input "713 allison lane"
click at [40, 110] on link "arrow_drop_down Applications" at bounding box center [40, 118] width 80 height 16
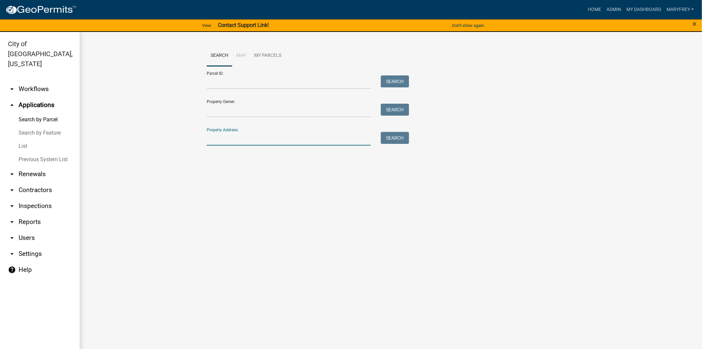
click at [218, 136] on input "Property Address:" at bounding box center [289, 139] width 164 height 14
type input "803 allison lane"
click at [410, 140] on div "Search" at bounding box center [393, 139] width 35 height 14
click at [393, 135] on button "Search" at bounding box center [395, 138] width 28 height 12
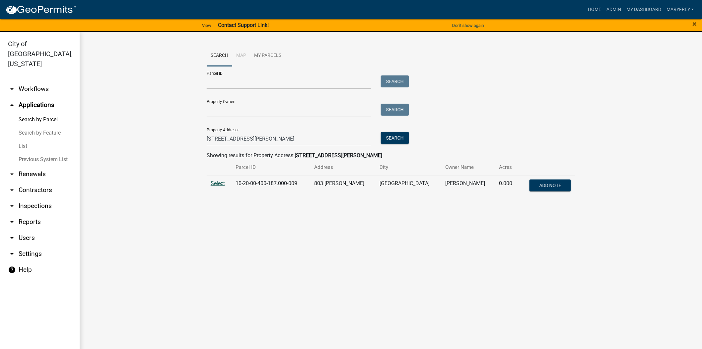
click at [216, 184] on span "Select" at bounding box center [218, 183] width 14 height 6
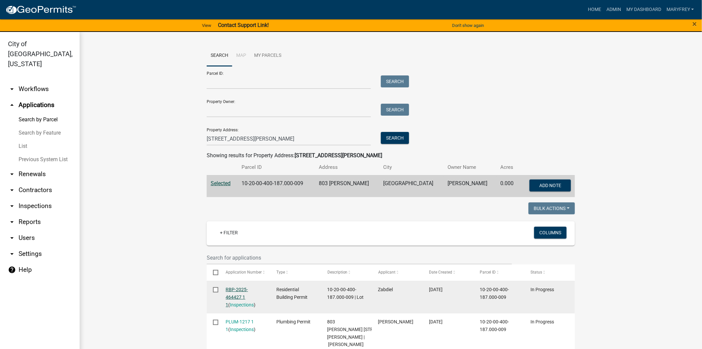
click at [244, 290] on link "RBP-2025-464427 1 1" at bounding box center [237, 296] width 22 height 21
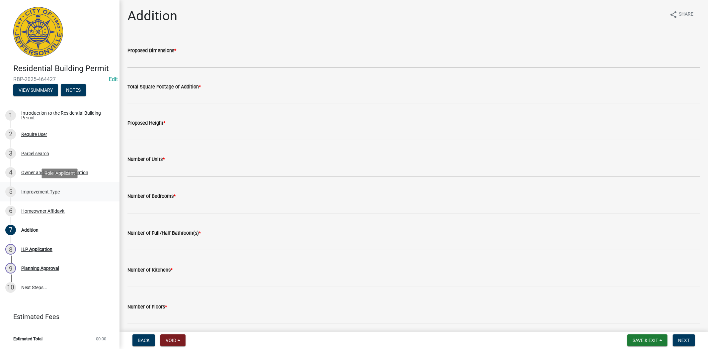
click at [44, 191] on div "Improvement Type" at bounding box center [40, 191] width 39 height 5
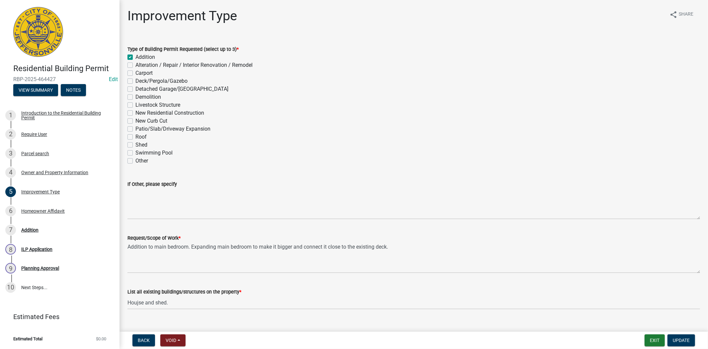
scroll to position [11, 0]
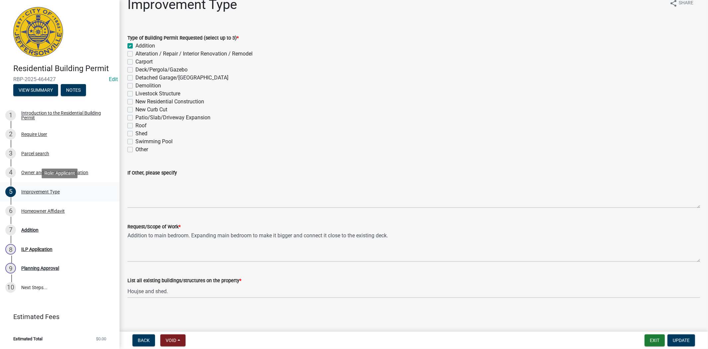
click at [45, 191] on div "Improvement Type" at bounding box center [40, 191] width 39 height 5
click at [52, 190] on div "Improvement Type" at bounding box center [40, 191] width 39 height 5
click at [48, 193] on div "Improvement Type" at bounding box center [40, 191] width 39 height 5
click at [28, 211] on div "Homeowner Affidavit" at bounding box center [42, 210] width 43 height 5
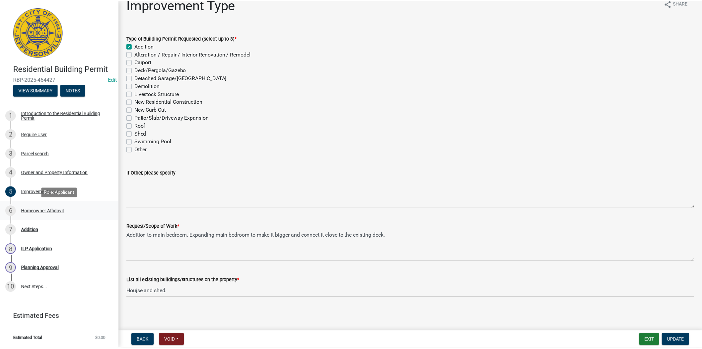
scroll to position [0, 0]
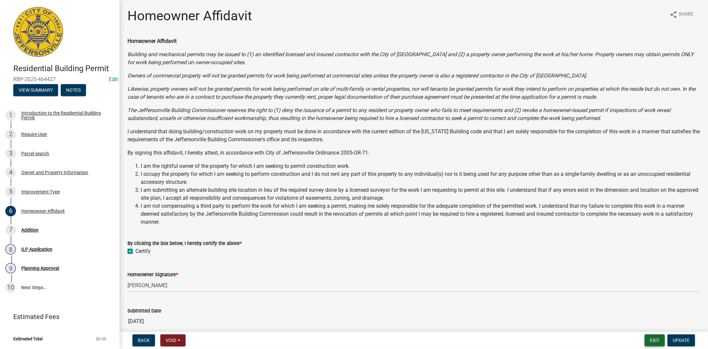
click at [656, 341] on button "Exit" at bounding box center [655, 340] width 20 height 12
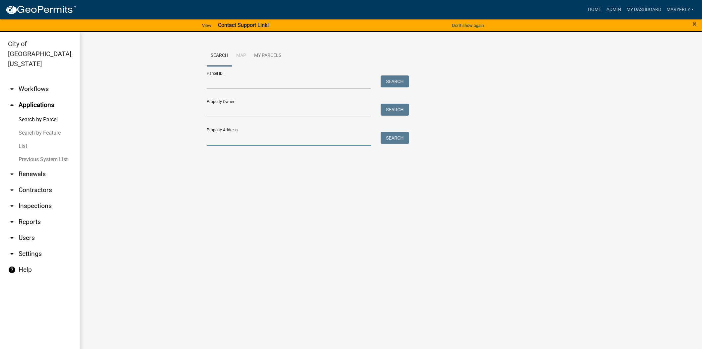
click at [223, 142] on input "Property Address:" at bounding box center [289, 139] width 164 height 14
click at [395, 140] on button "Search" at bounding box center [395, 138] width 28 height 12
drag, startPoint x: 242, startPoint y: 138, endPoint x: 170, endPoint y: 135, distance: 72.1
click at [170, 139] on wm-workflow-application-search-view "Search Map My Parcels Parcel ID: Search Property Owner: Search Property Address…" at bounding box center [391, 108] width 596 height 127
type input "515 ninth"
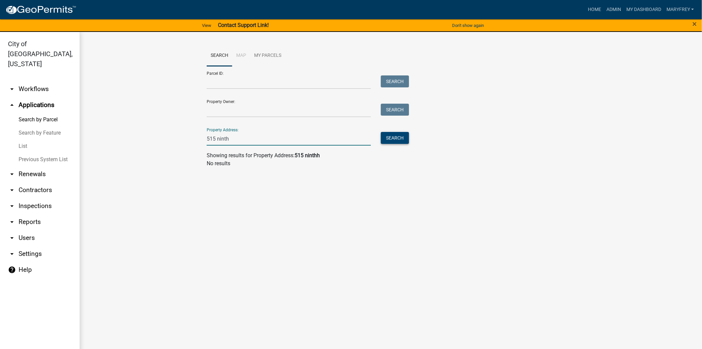
click at [394, 139] on button "Search" at bounding box center [395, 138] width 28 height 12
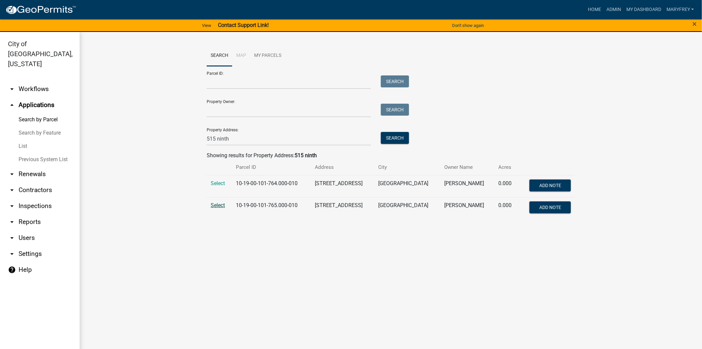
click at [220, 206] on span "Select" at bounding box center [218, 205] width 14 height 6
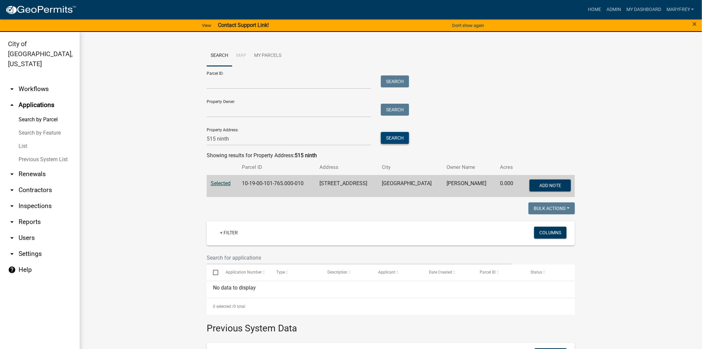
click at [393, 141] on button "Search" at bounding box center [395, 138] width 28 height 12
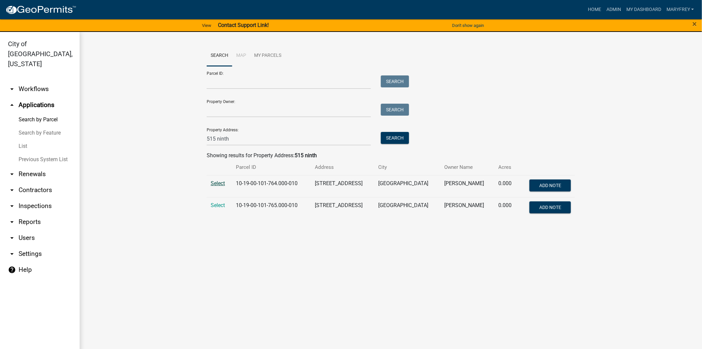
click at [214, 184] on span "Select" at bounding box center [218, 183] width 14 height 6
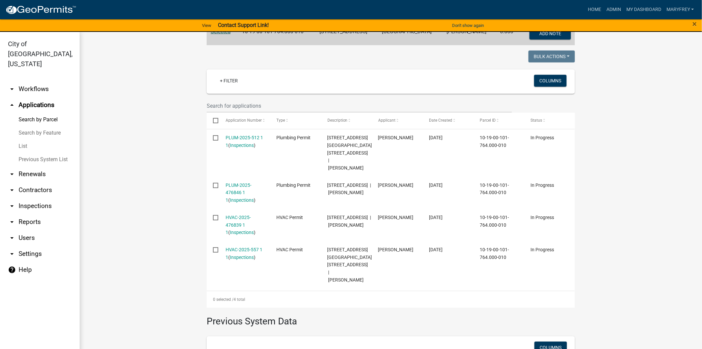
scroll to position [154, 0]
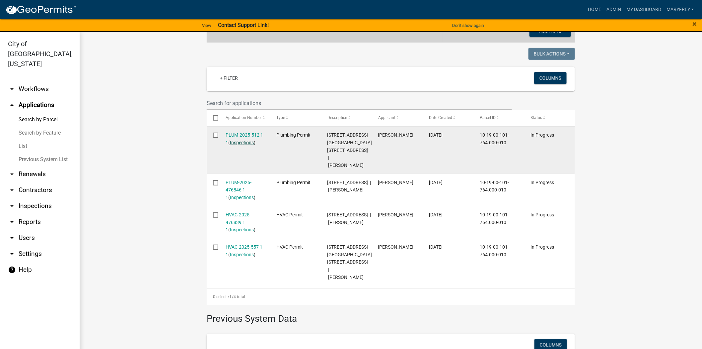
click at [241, 142] on link "Inspections" at bounding box center [242, 142] width 24 height 5
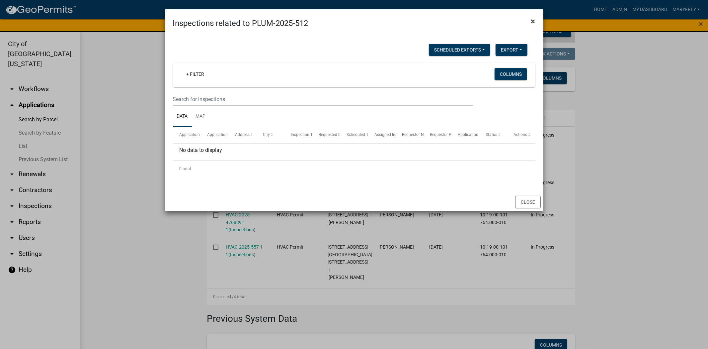
click at [534, 22] on span "×" at bounding box center [533, 21] width 4 height 9
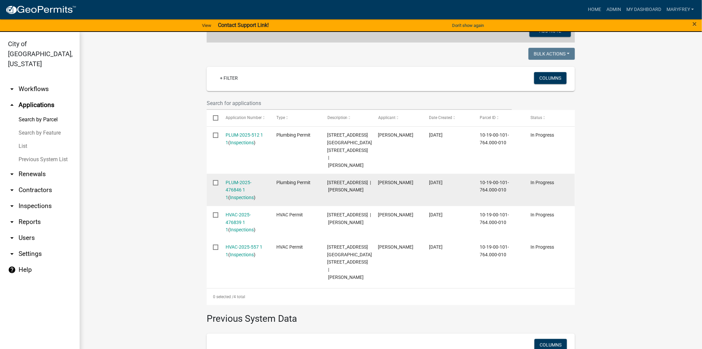
click at [214, 180] on input "checkbox" at bounding box center [215, 182] width 4 height 4
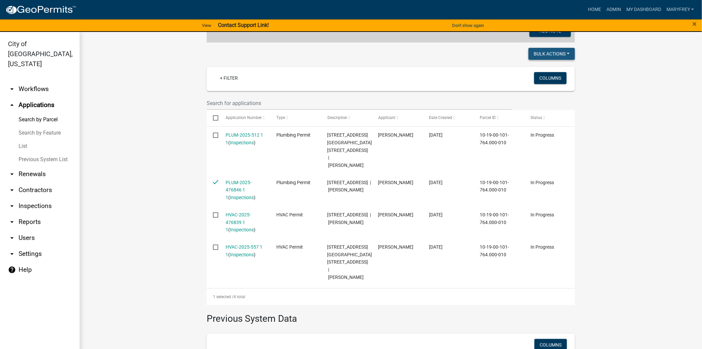
click at [568, 52] on button "Bulk Actions" at bounding box center [552, 54] width 46 height 12
click at [528, 120] on button "Withdraw" at bounding box center [548, 119] width 53 height 16
checkbox input "false"
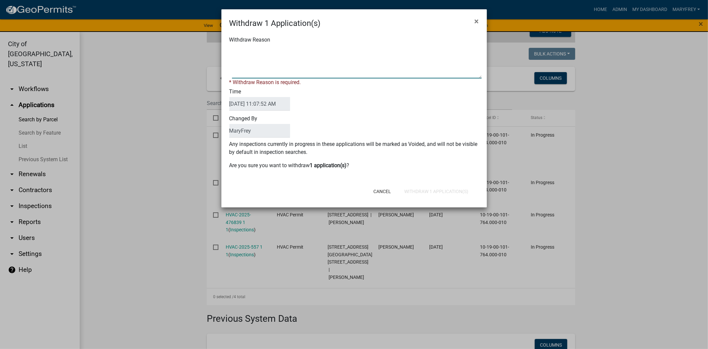
click at [256, 61] on textarea "Withdraw Reason" at bounding box center [357, 61] width 250 height 33
type textarea "see new permit by plumber"
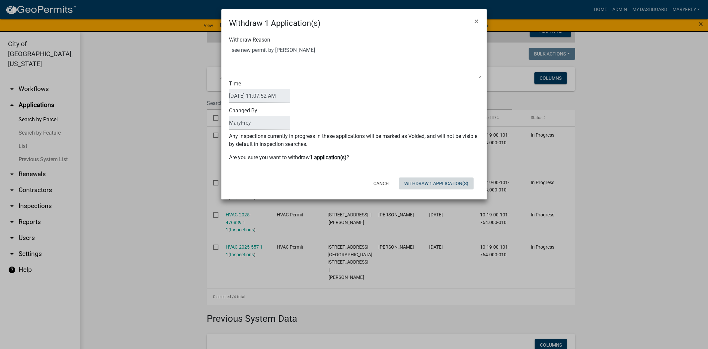
click at [430, 190] on div "Cancel Withdraw 1 Application(s)" at bounding box center [398, 183] width 164 height 17
click at [430, 186] on button "Withdraw 1 Application(s)" at bounding box center [436, 183] width 75 height 12
